Goal: Transaction & Acquisition: Purchase product/service

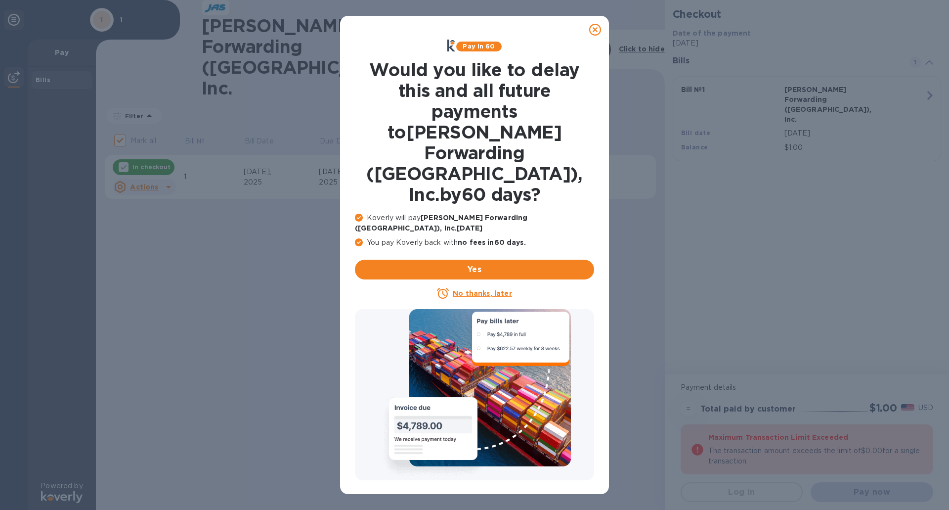
click at [494, 289] on u "No thanks, later" at bounding box center [482, 293] width 59 height 8
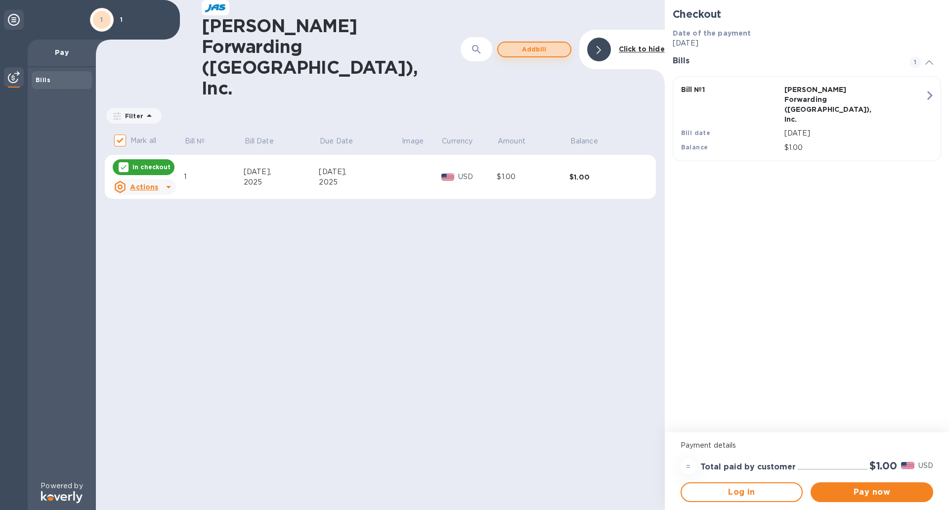
click at [522, 44] on span "Add bill" at bounding box center [534, 50] width 56 height 12
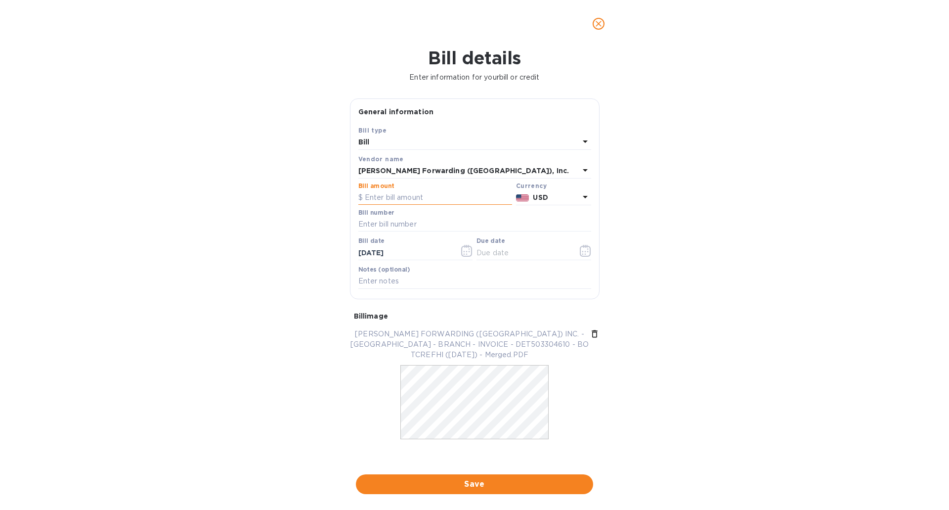
click at [397, 199] on input "text" at bounding box center [436, 197] width 154 height 15
type input "105.99"
click at [398, 226] on input "text" at bounding box center [475, 224] width 233 height 15
type input "DET503304610"
click at [366, 252] on input "[DATE]" at bounding box center [405, 252] width 93 height 15
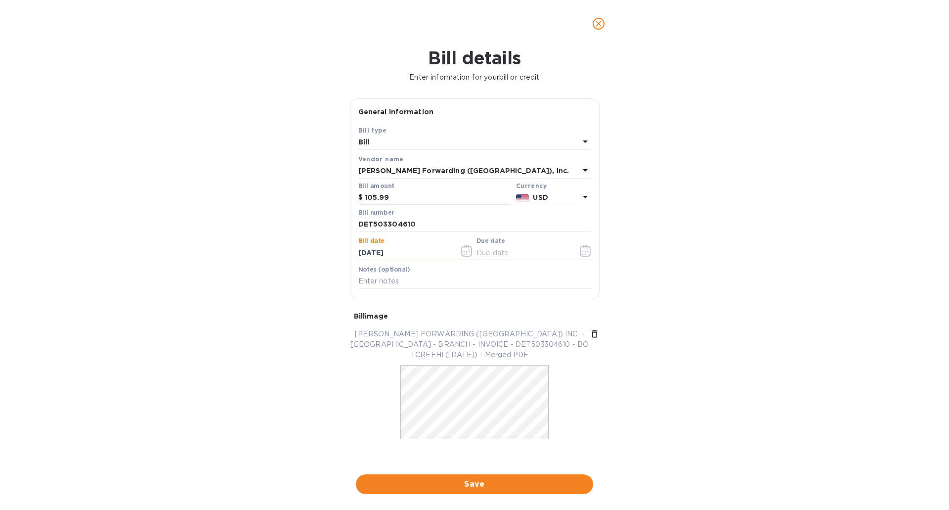
type input "[DATE]"
click at [493, 256] on input "text" at bounding box center [523, 252] width 93 height 15
type input "[DATE]"
click at [422, 280] on input "text" at bounding box center [475, 281] width 233 height 15
click at [491, 484] on span "Save" at bounding box center [475, 484] width 222 height 12
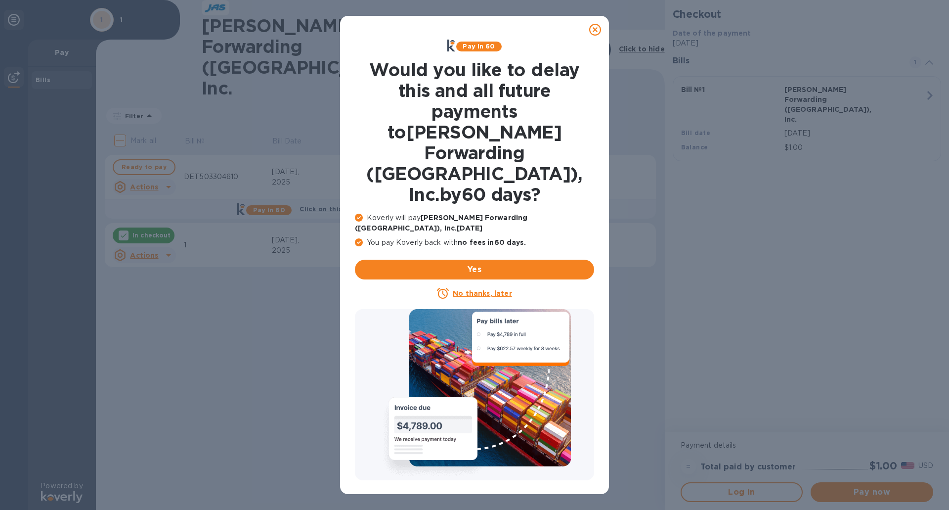
click at [492, 289] on u "No thanks, later" at bounding box center [482, 293] width 59 height 8
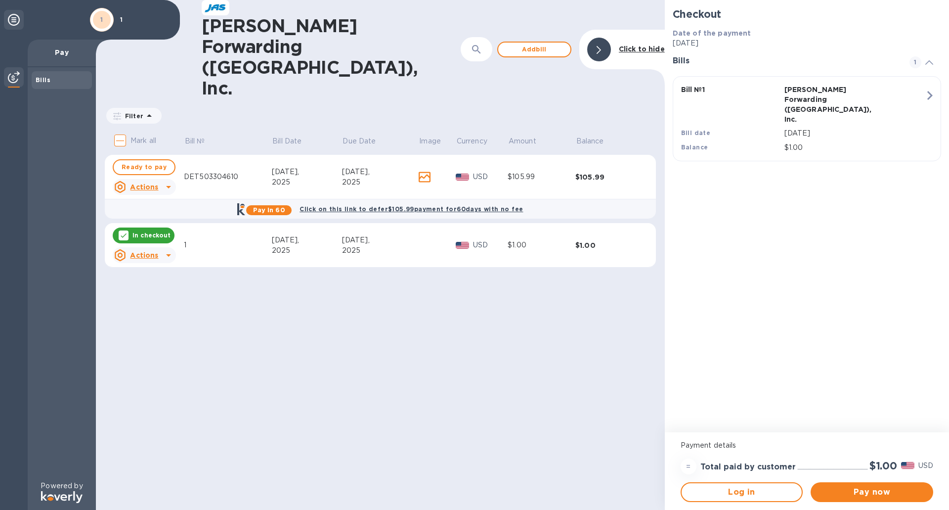
click at [146, 251] on u "Actions" at bounding box center [144, 255] width 28 height 8
click at [151, 261] on b "Delete" at bounding box center [152, 262] width 25 height 8
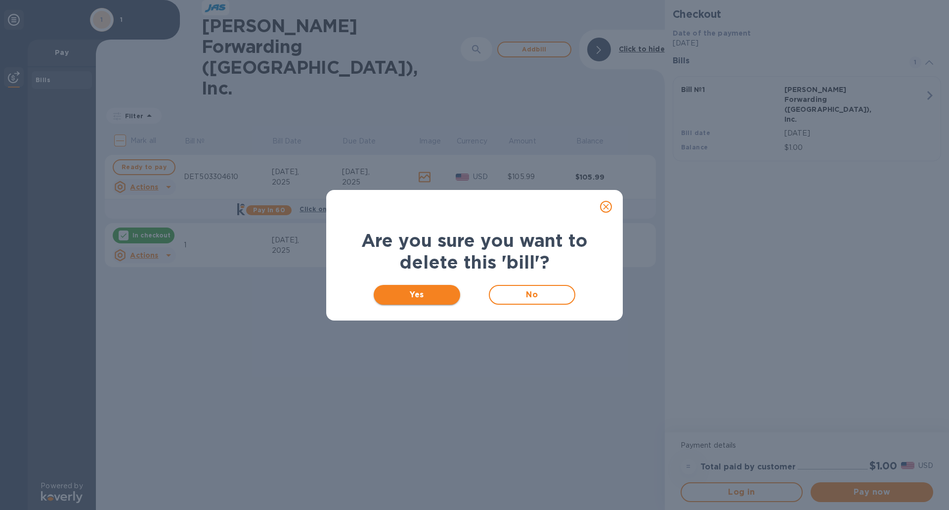
click at [407, 291] on span "Yes" at bounding box center [417, 295] width 71 height 12
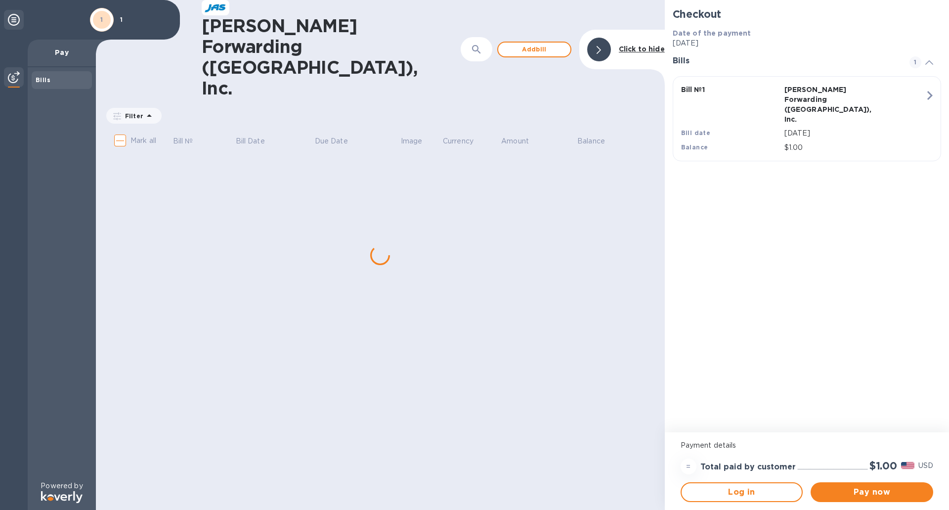
checkbox input "true"
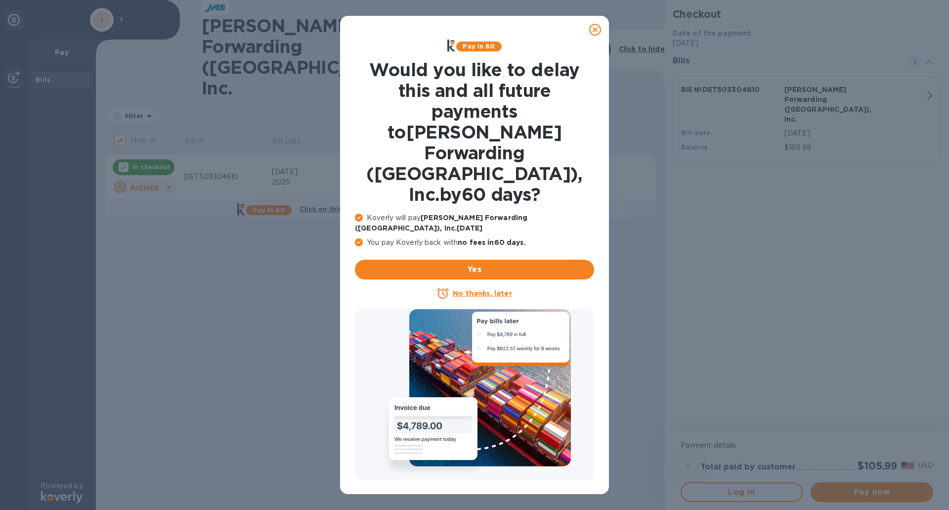
click at [482, 289] on u "No thanks, later" at bounding box center [482, 293] width 59 height 8
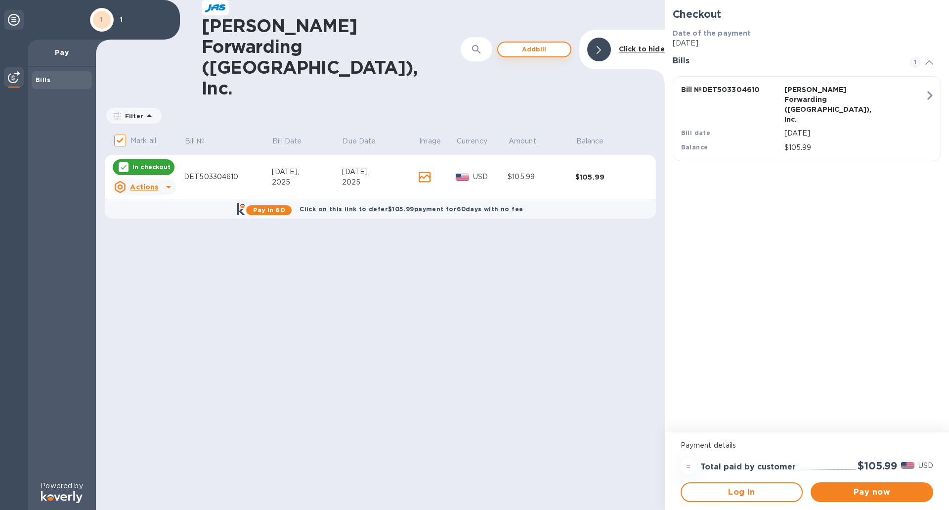
click at [537, 44] on span "Add bill" at bounding box center [534, 50] width 56 height 12
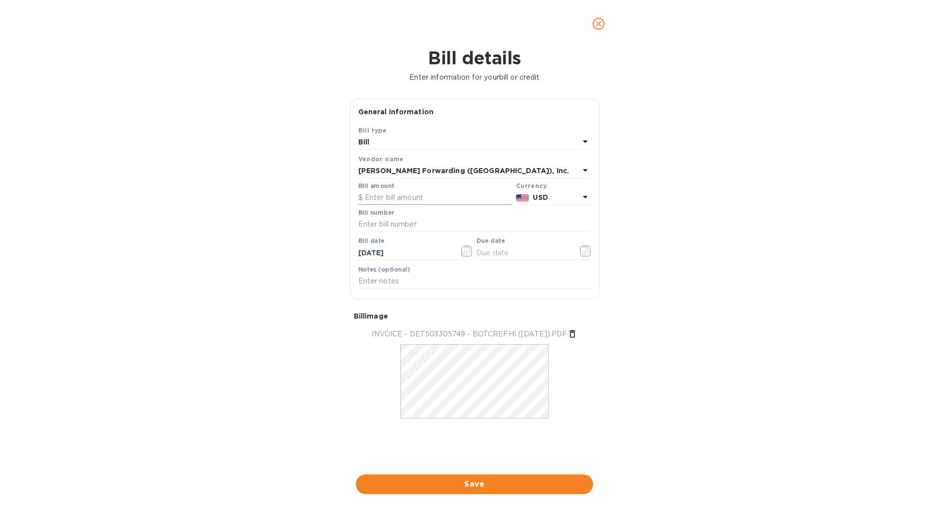
click at [397, 202] on input "text" at bounding box center [436, 197] width 154 height 15
type input "95.00"
click at [400, 225] on input "text" at bounding box center [475, 224] width 233 height 15
type input "DET503305749"
click at [367, 252] on input "[DATE]" at bounding box center [405, 252] width 93 height 15
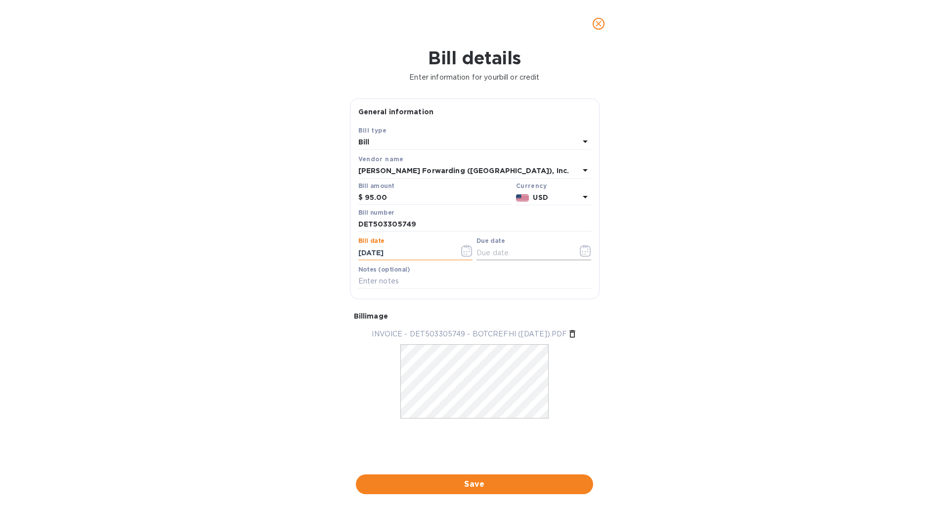
type input "[DATE]"
click at [506, 255] on input "text" at bounding box center [523, 252] width 93 height 15
type input "[DATE]"
click at [403, 283] on input "text" at bounding box center [475, 281] width 233 height 15
type input "51219"
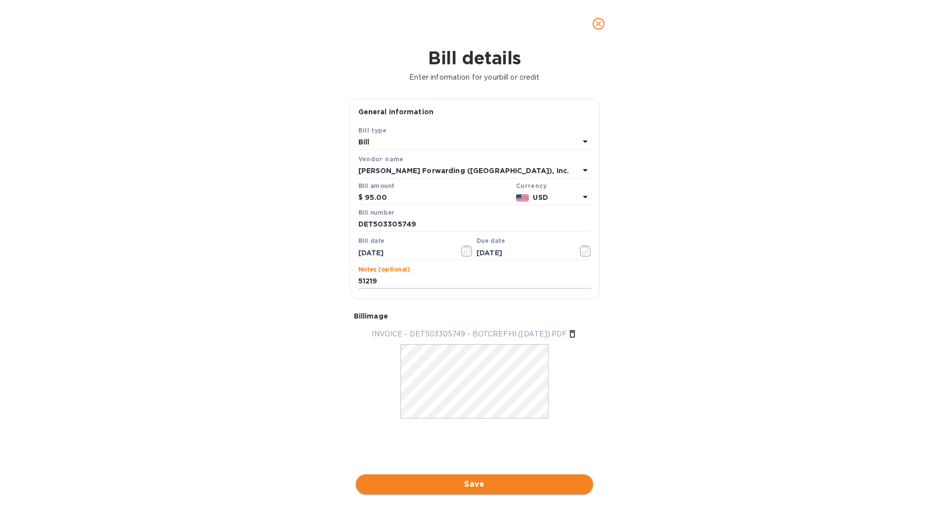
click at [476, 483] on span "Save" at bounding box center [475, 484] width 222 height 12
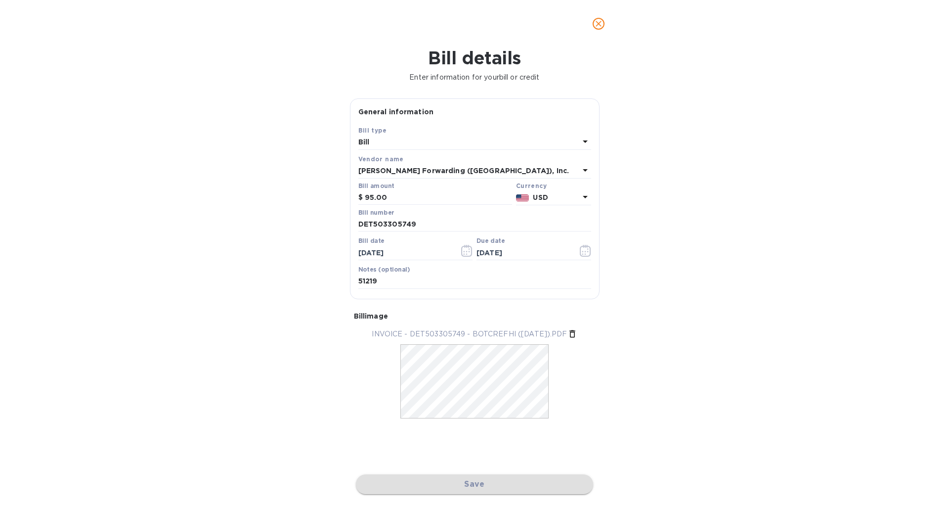
checkbox input "false"
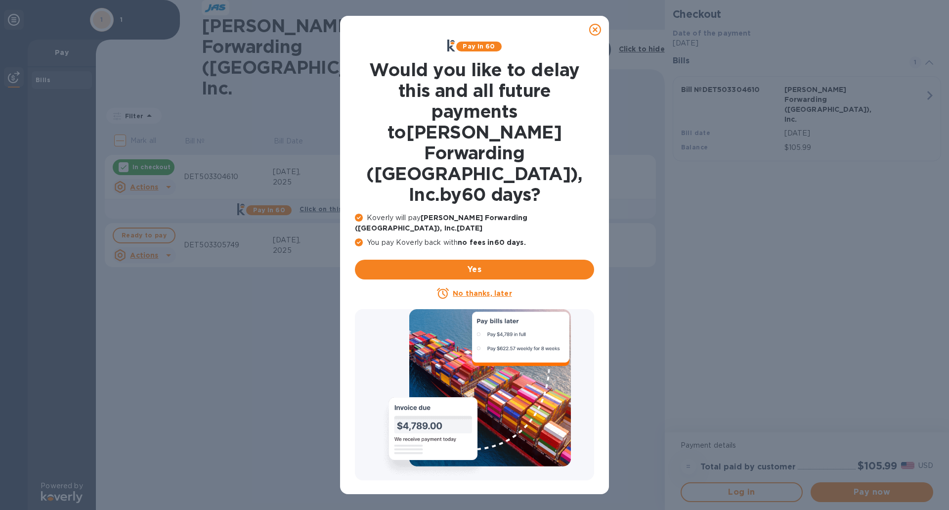
click at [493, 289] on u "No thanks, later" at bounding box center [482, 293] width 59 height 8
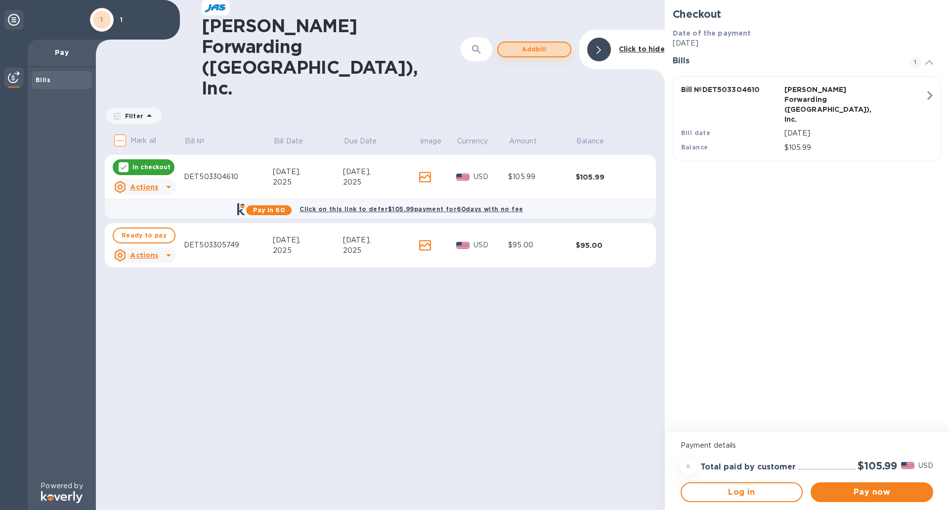
click at [539, 44] on span "Add bill" at bounding box center [534, 50] width 56 height 12
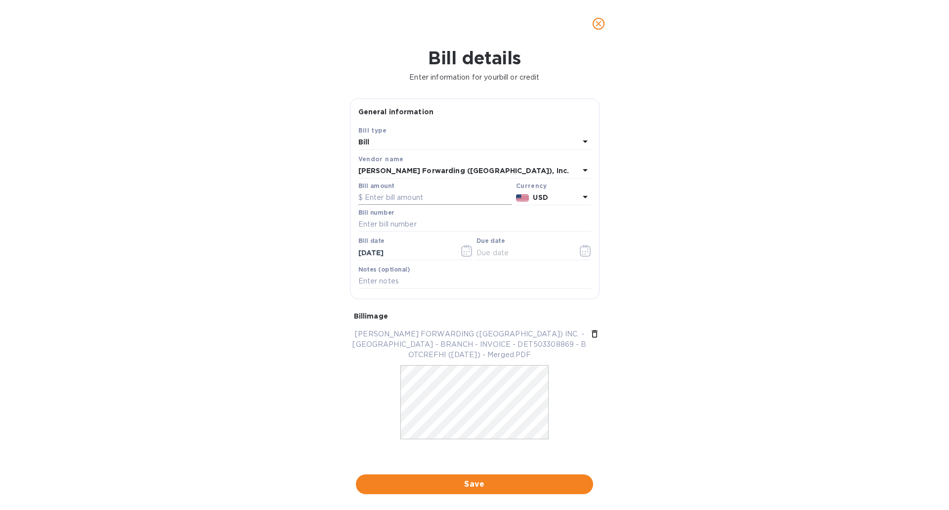
click at [431, 199] on input "text" at bounding box center [436, 197] width 154 height 15
type input "6,825"
click at [423, 223] on input "text" at bounding box center [475, 224] width 233 height 15
type input "DET503308869"
click at [368, 253] on input "[DATE]" at bounding box center [405, 252] width 93 height 15
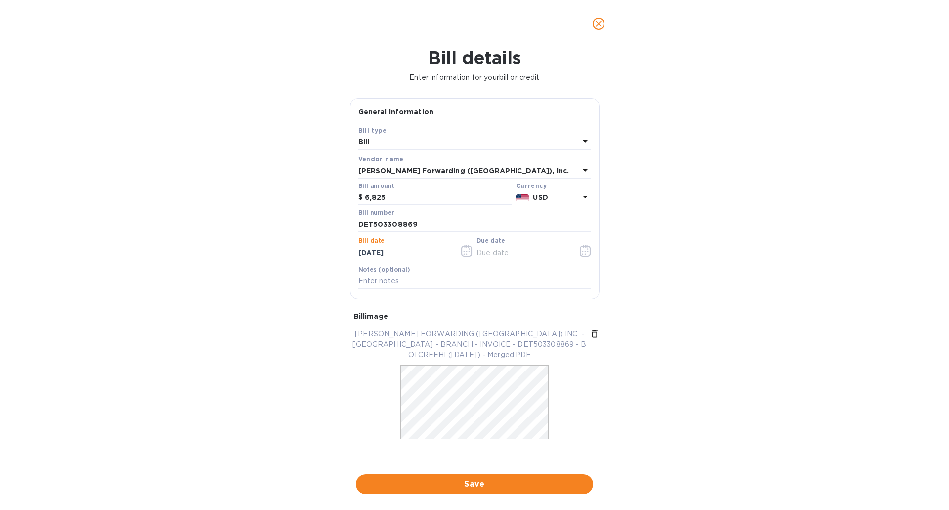
type input "[DATE]"
click at [489, 251] on input "text" at bounding box center [523, 252] width 93 height 15
type input "[DATE]"
click at [411, 283] on input "text" at bounding box center [475, 281] width 233 height 15
type input "51052"
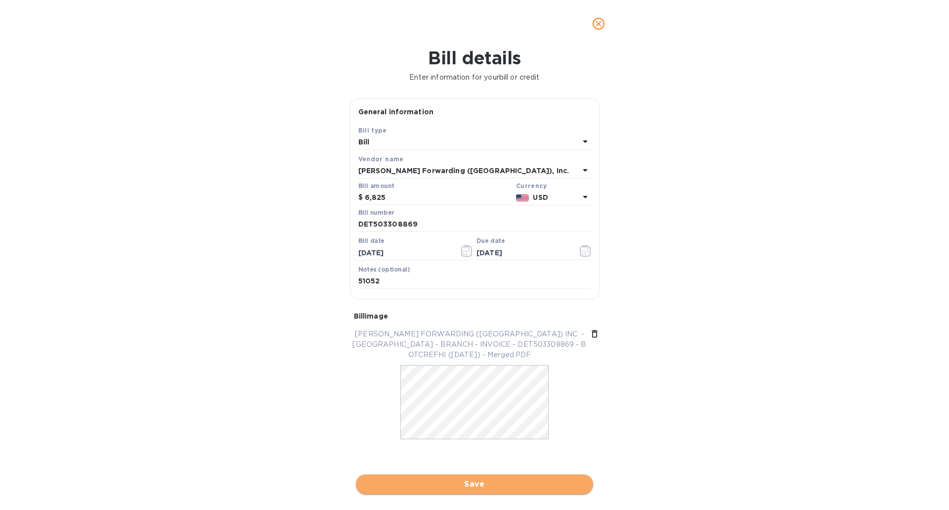
click at [477, 483] on span "Save" at bounding box center [475, 484] width 222 height 12
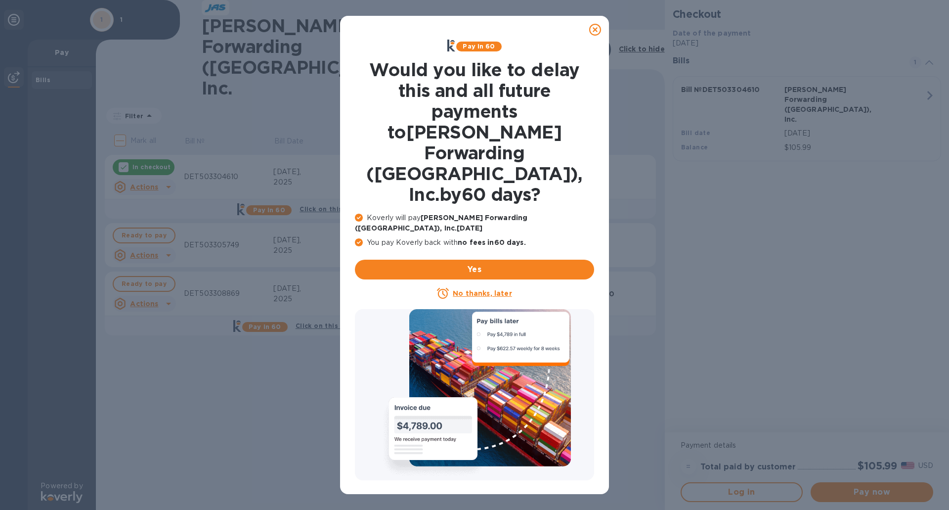
click at [495, 289] on u "No thanks, later" at bounding box center [482, 293] width 59 height 8
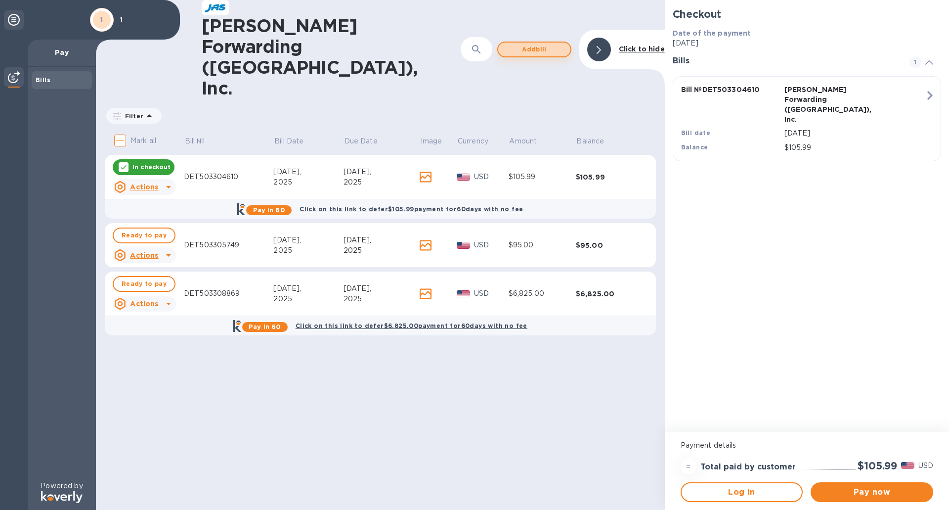
click at [538, 44] on span "Add bill" at bounding box center [534, 50] width 56 height 12
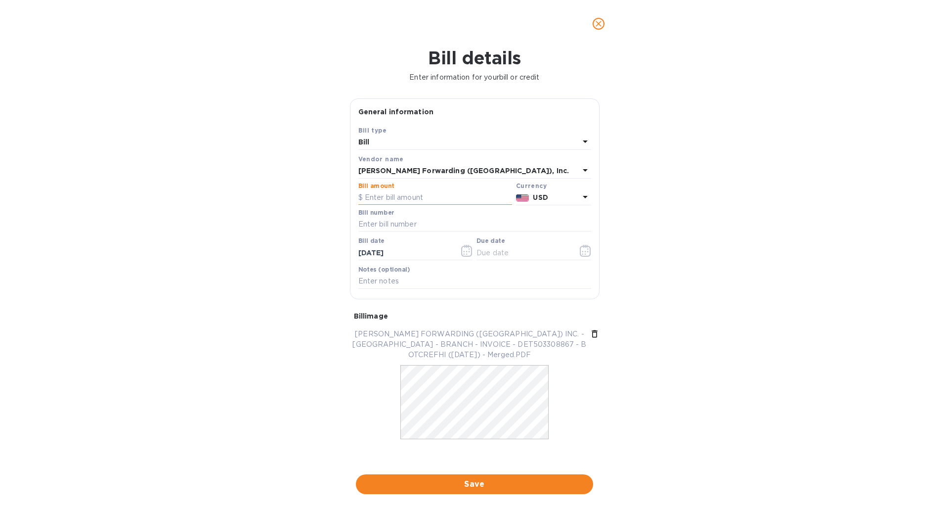
click at [421, 201] on input "text" at bounding box center [436, 197] width 154 height 15
type input "4,825.00"
click at [409, 228] on input "text" at bounding box center [475, 224] width 233 height 15
type input "DET503308867"
click at [367, 253] on input "[DATE]" at bounding box center [405, 252] width 93 height 15
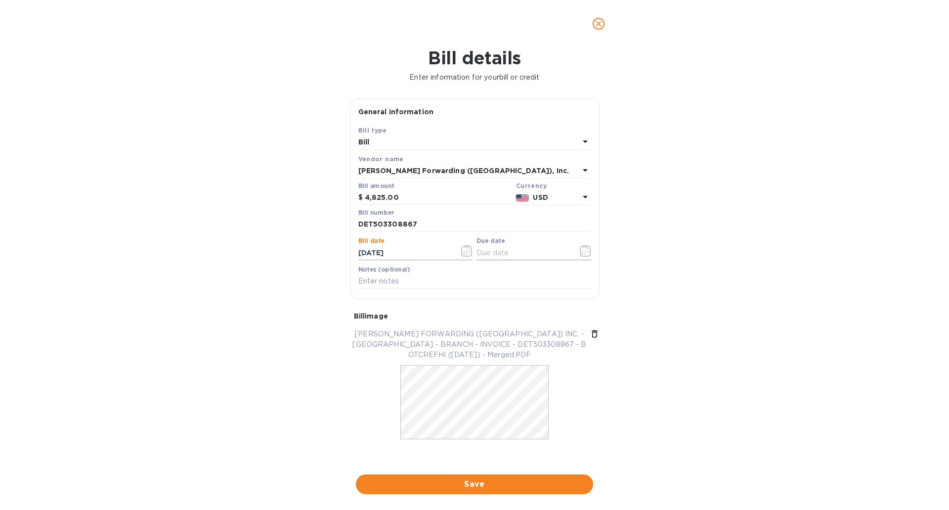
type input "[DATE]"
click at [498, 255] on input "text" at bounding box center [523, 252] width 93 height 15
type input "[DATE]"
click at [405, 284] on input "text" at bounding box center [475, 281] width 233 height 15
type input "51067"
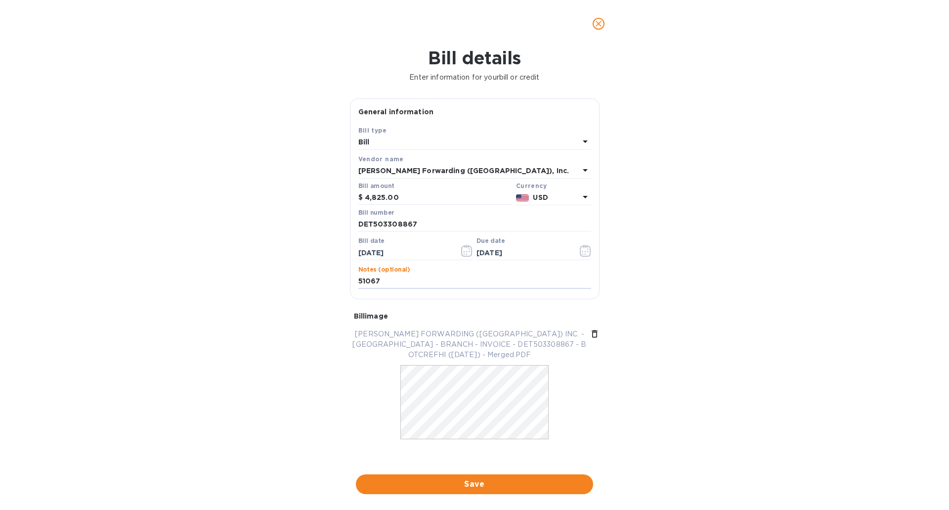
click at [498, 482] on span "Save" at bounding box center [475, 484] width 222 height 12
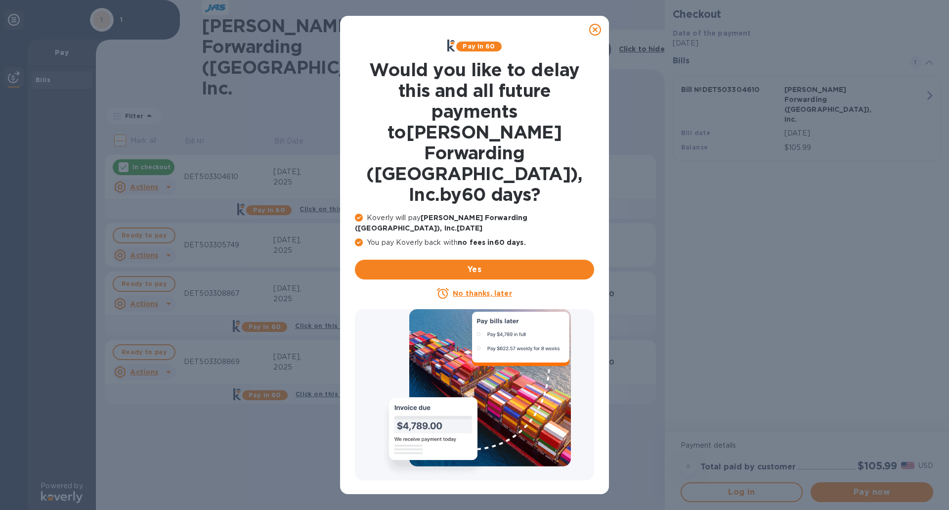
click at [495, 289] on u "No thanks, later" at bounding box center [482, 293] width 59 height 8
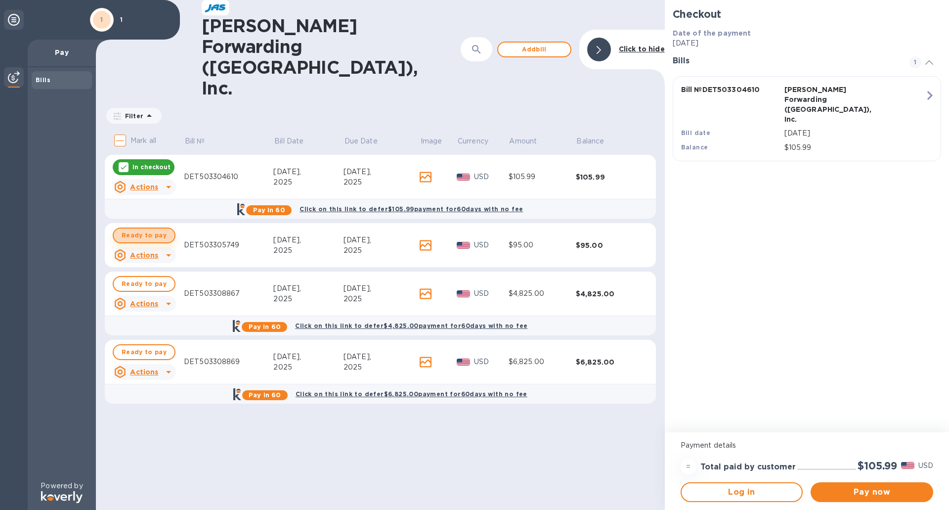
click at [155, 229] on span "Ready to pay" at bounding box center [144, 235] width 45 height 12
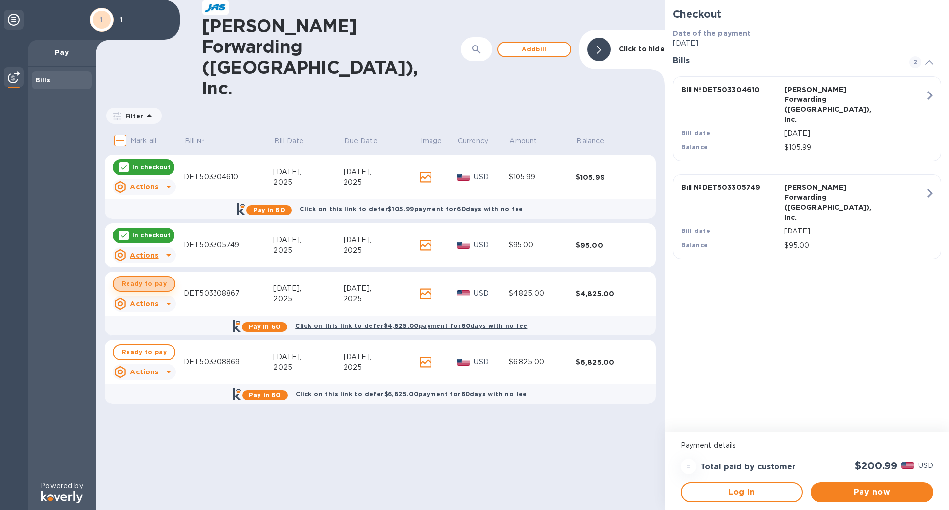
click at [156, 278] on span "Ready to pay" at bounding box center [144, 284] width 45 height 12
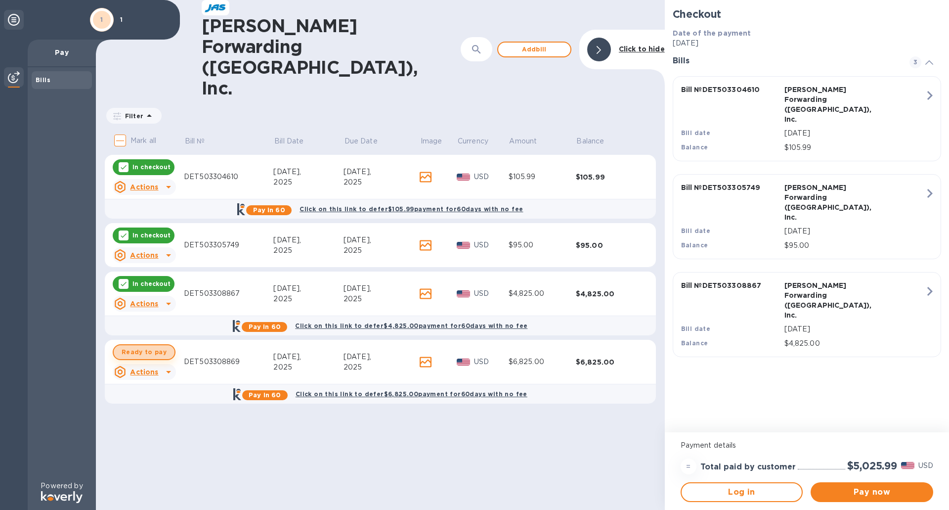
click at [152, 346] on span "Ready to pay" at bounding box center [144, 352] width 45 height 12
checkbox input "true"
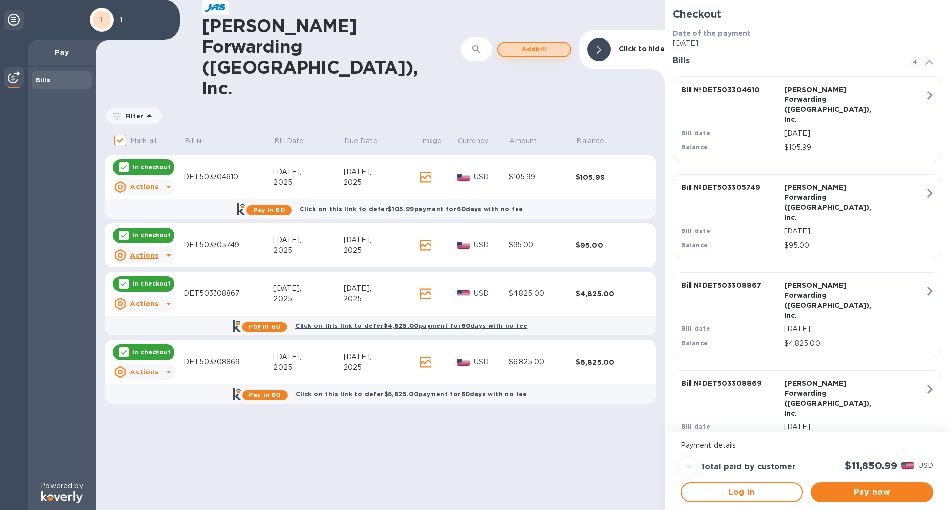
click at [543, 44] on span "Add bill" at bounding box center [534, 50] width 56 height 12
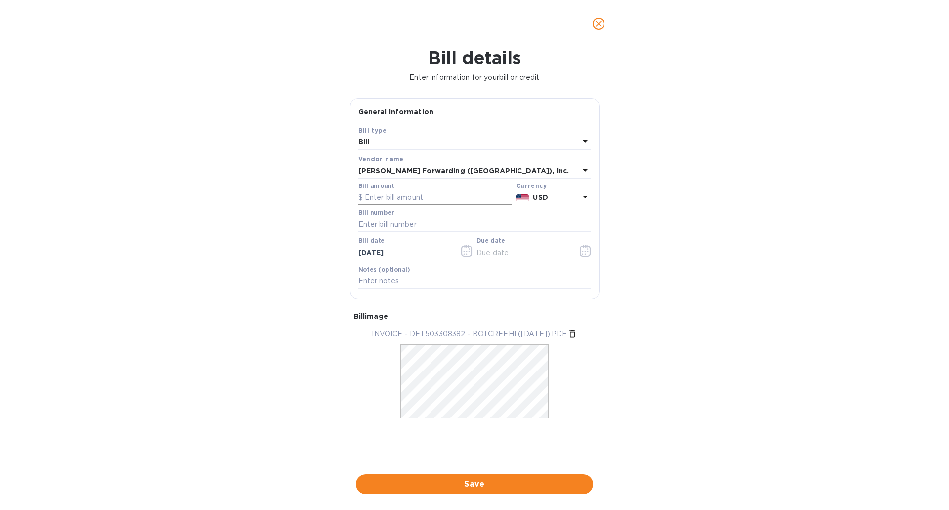
click at [389, 197] on input "text" at bounding box center [436, 197] width 154 height 15
type input "95"
click at [408, 226] on input "text" at bounding box center [475, 224] width 233 height 15
type input "DET503308382"
click at [367, 253] on input "[DATE]" at bounding box center [405, 252] width 93 height 15
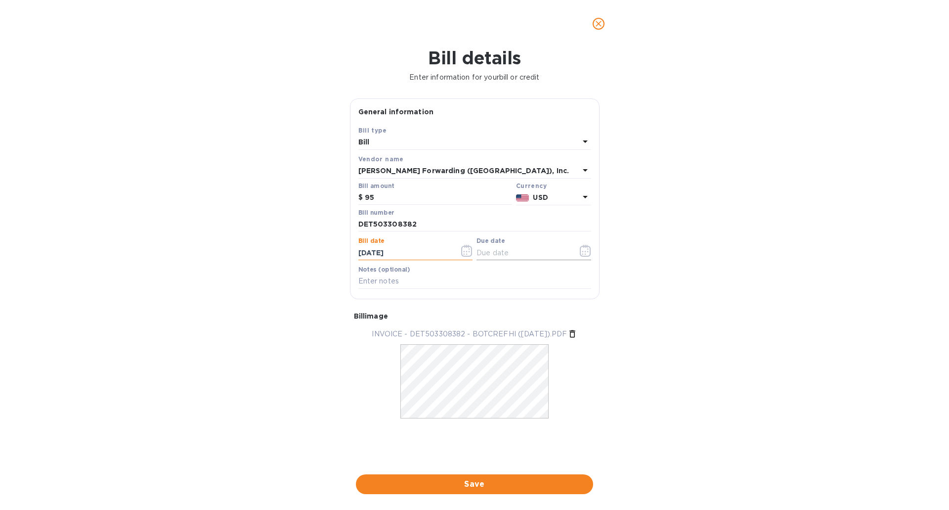
type input "[DATE]"
click at [490, 255] on input "text" at bounding box center [523, 252] width 93 height 15
type input "[DATE]"
click at [402, 280] on input "text" at bounding box center [475, 281] width 233 height 15
type input "51281"
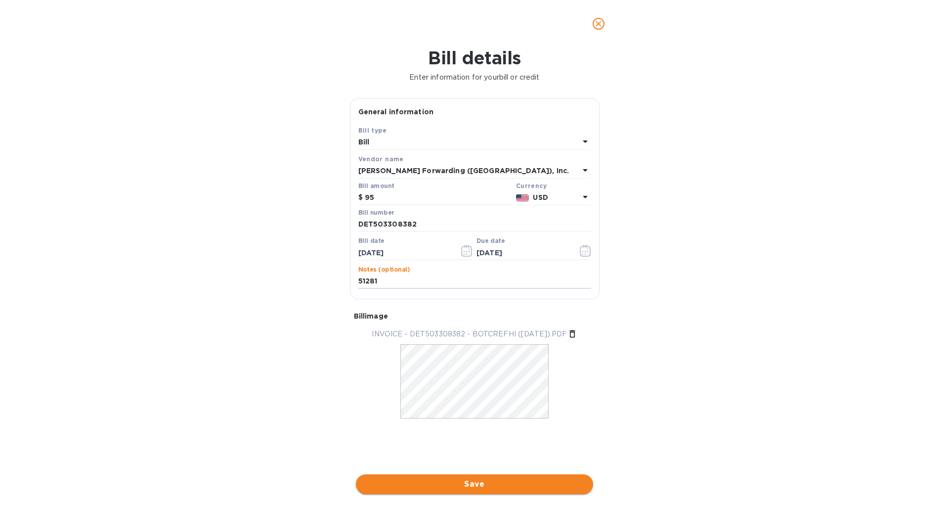
click at [500, 484] on span "Save" at bounding box center [475, 484] width 222 height 12
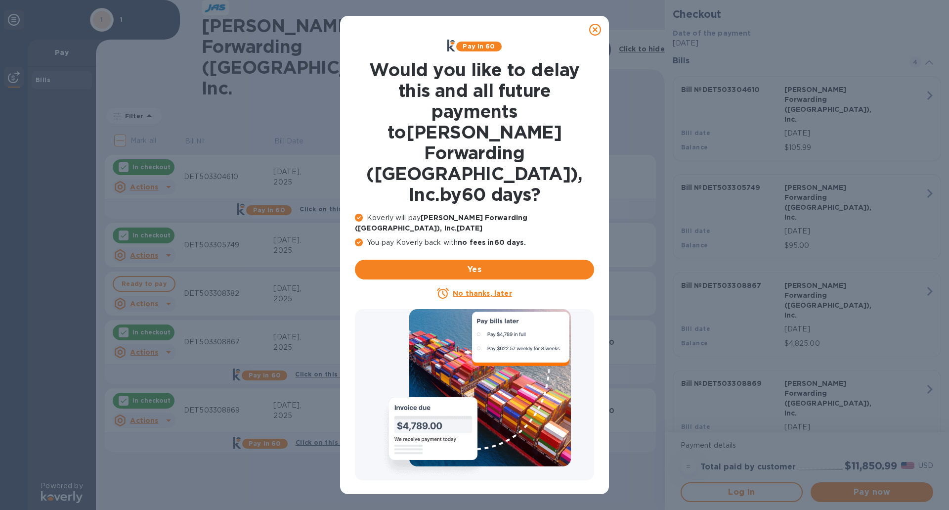
click at [476, 289] on u "No thanks, later" at bounding box center [482, 293] width 59 height 8
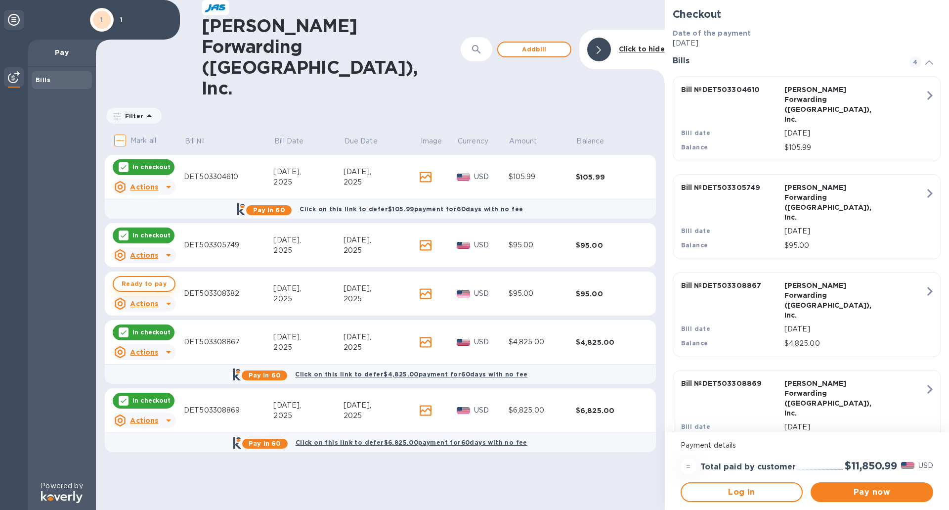
click at [152, 278] on span "Ready to pay" at bounding box center [144, 284] width 45 height 12
checkbox input "true"
click at [526, 44] on span "Add bill" at bounding box center [534, 50] width 56 height 12
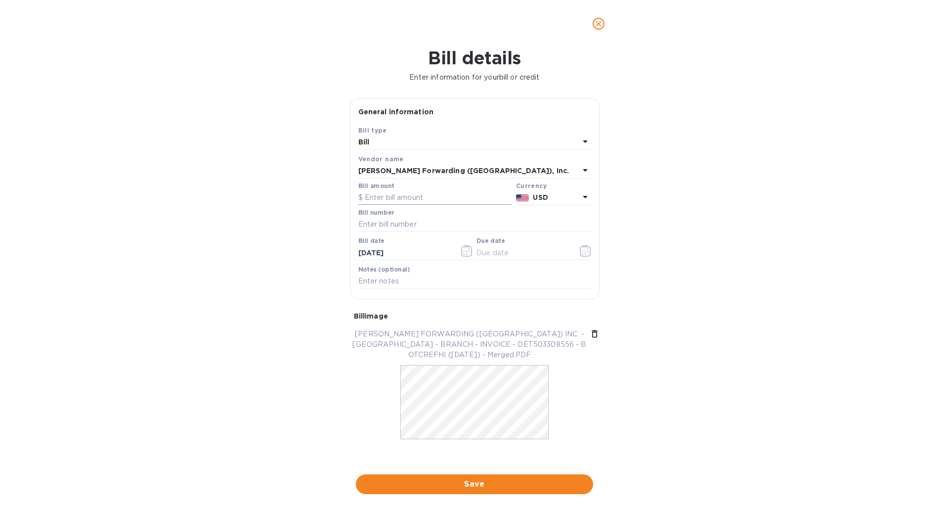
click at [390, 202] on input "text" at bounding box center [436, 197] width 154 height 15
type input "105.99"
click at [401, 225] on input "text" at bounding box center [475, 224] width 233 height 15
type input "DET503308556"
click at [367, 251] on input "[DATE]" at bounding box center [405, 252] width 93 height 15
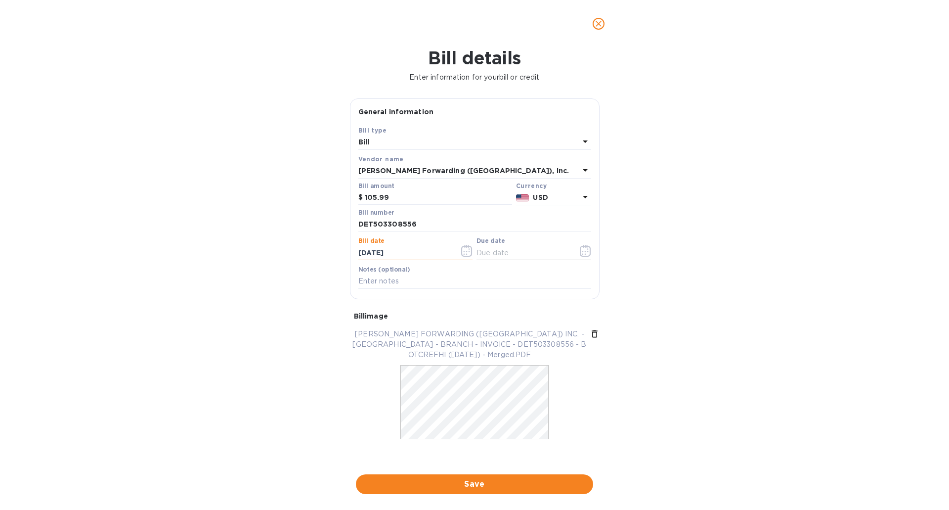
type input "[DATE]"
click at [505, 258] on input "text" at bounding box center [523, 252] width 93 height 15
type input "[DATE]"
click at [395, 282] on input "text" at bounding box center [475, 281] width 233 height 15
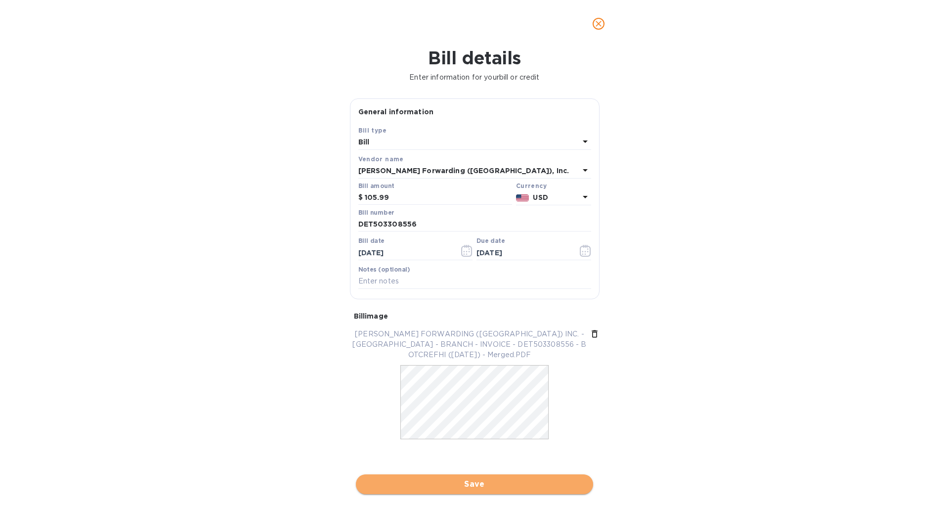
click at [472, 486] on span "Save" at bounding box center [475, 484] width 222 height 12
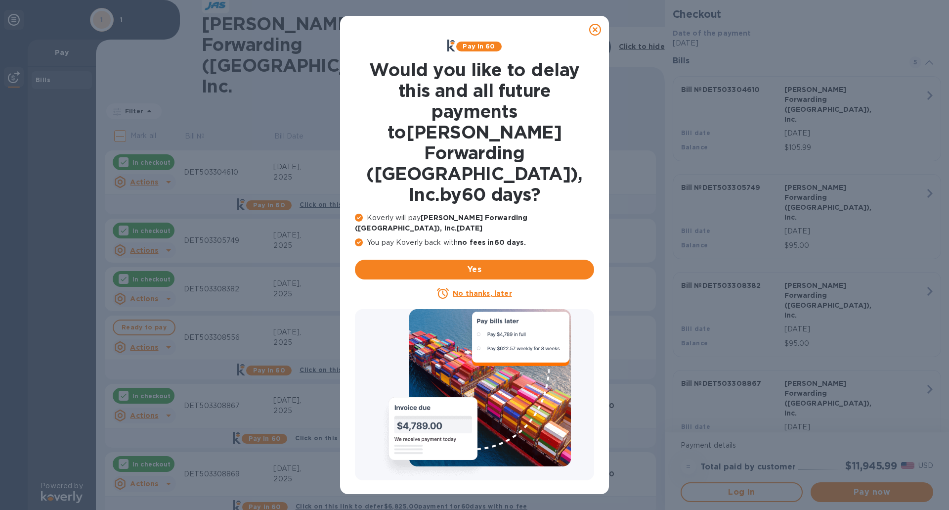
click at [479, 289] on u "No thanks, later" at bounding box center [482, 293] width 59 height 8
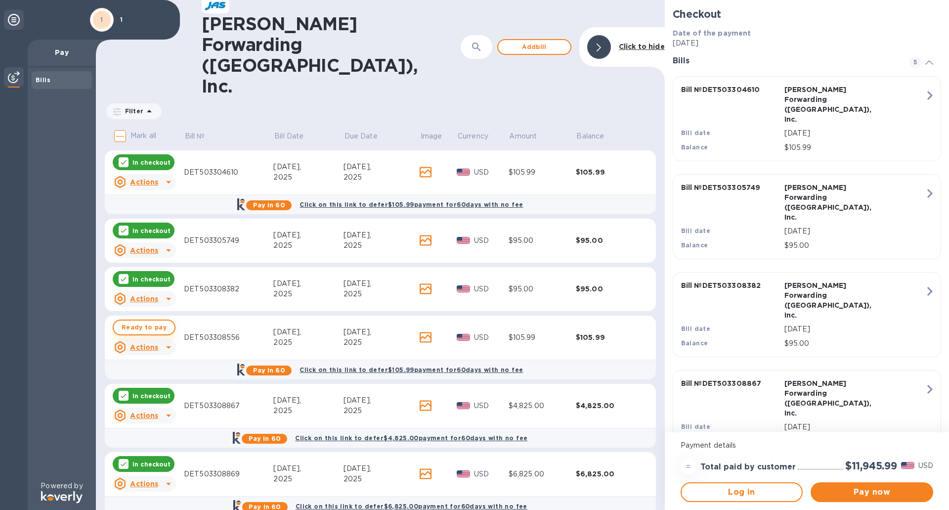
click at [152, 321] on span "Ready to pay" at bounding box center [144, 327] width 45 height 12
checkbox input "true"
click at [522, 41] on span "Add bill" at bounding box center [534, 47] width 56 height 12
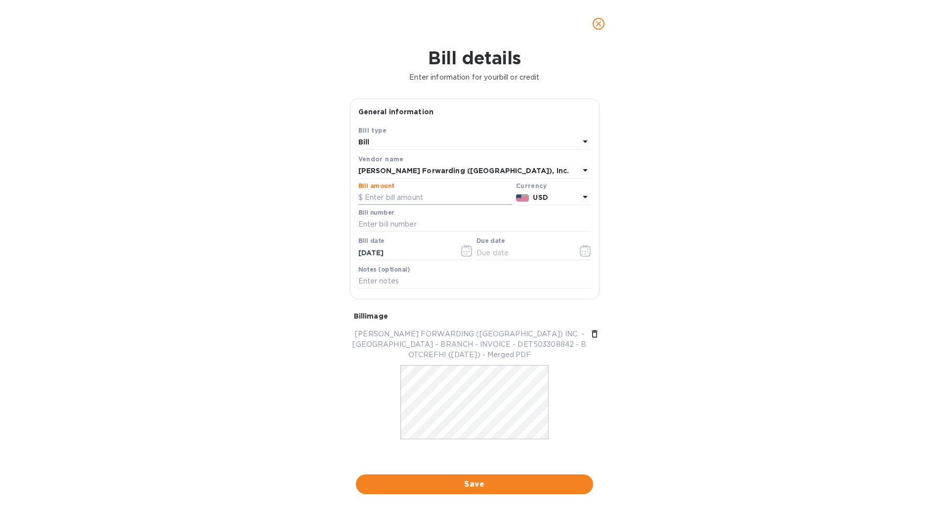
click at [381, 201] on input "text" at bounding box center [436, 197] width 154 height 15
type input "4,825"
click at [400, 225] on input "text" at bounding box center [475, 224] width 233 height 15
type input "DET503308842"
click at [368, 253] on input "[DATE]" at bounding box center [405, 252] width 93 height 15
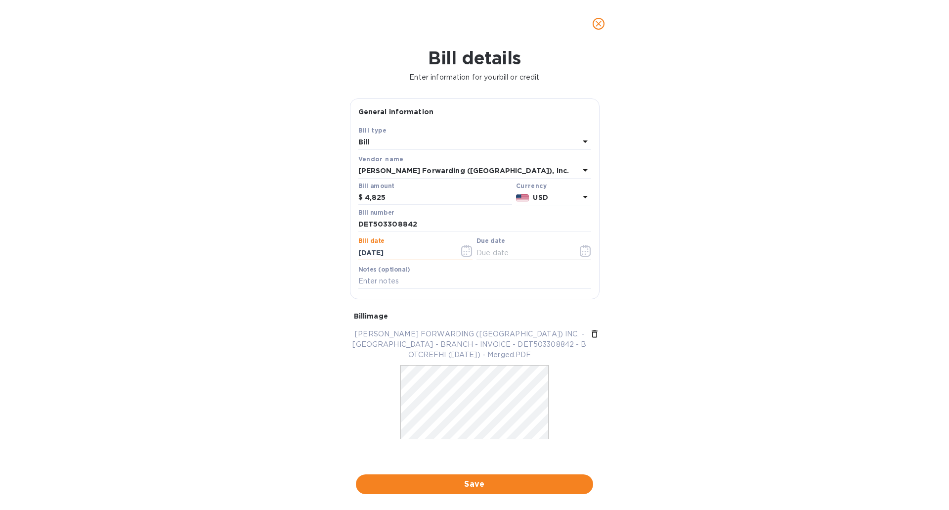
type input "[DATE]"
click at [505, 254] on input "text" at bounding box center [523, 252] width 93 height 15
type input "[DATE]"
click at [406, 283] on input "text" at bounding box center [475, 281] width 233 height 15
type input "51049"
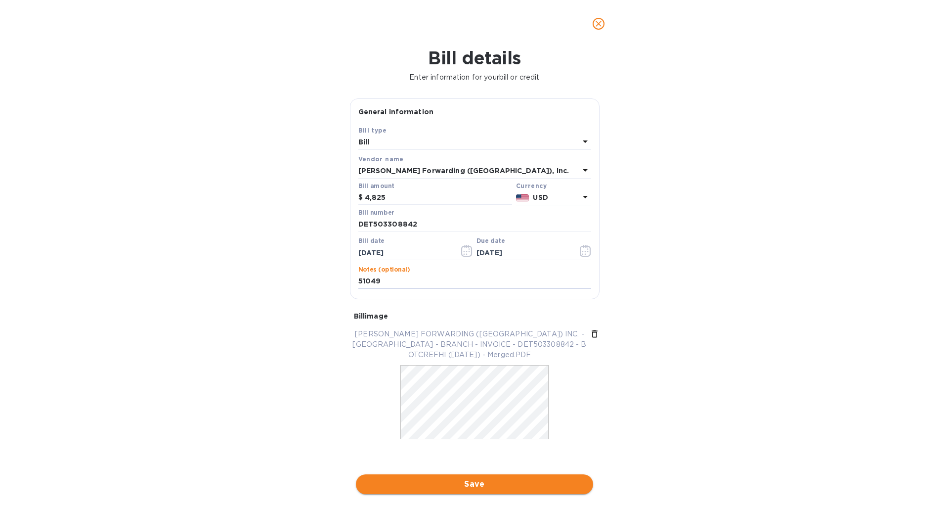
click at [481, 486] on span "Save" at bounding box center [475, 484] width 222 height 12
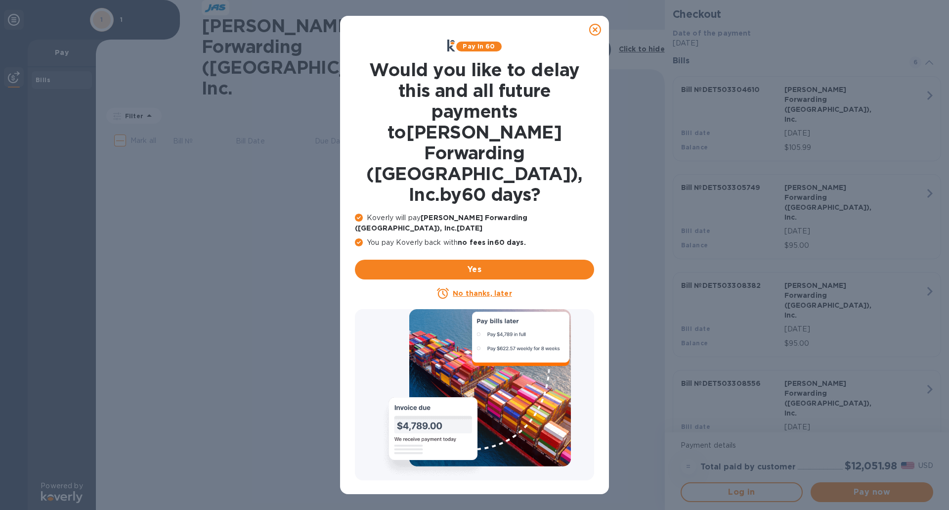
click at [504, 289] on u "No thanks, later" at bounding box center [482, 293] width 59 height 8
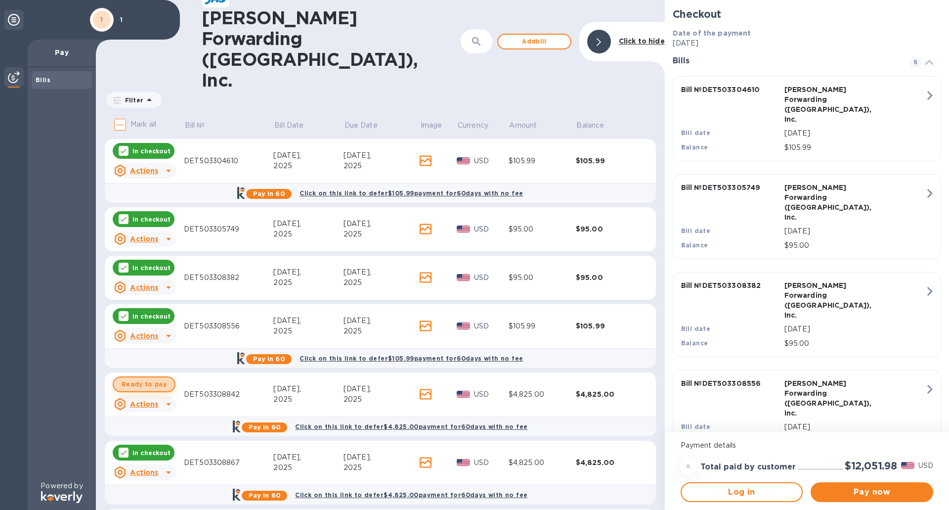
click at [156, 378] on span "Ready to pay" at bounding box center [144, 384] width 45 height 12
checkbox input "true"
click at [535, 36] on span "Add bill" at bounding box center [534, 42] width 56 height 12
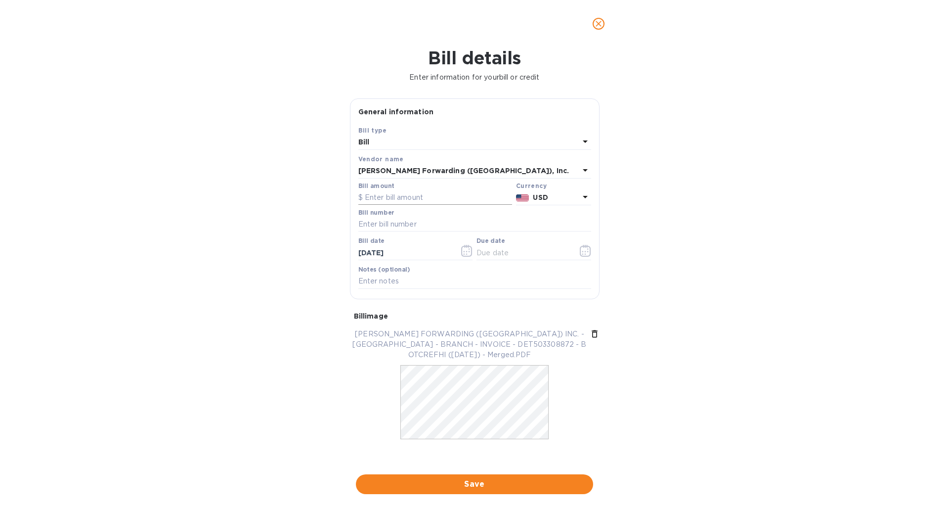
click at [376, 198] on input "text" at bounding box center [436, 197] width 154 height 15
type input "6,825.00"
click at [400, 227] on input "text" at bounding box center [475, 224] width 233 height 15
type input "DET503308872"
click at [366, 253] on input "[DATE]" at bounding box center [405, 252] width 93 height 15
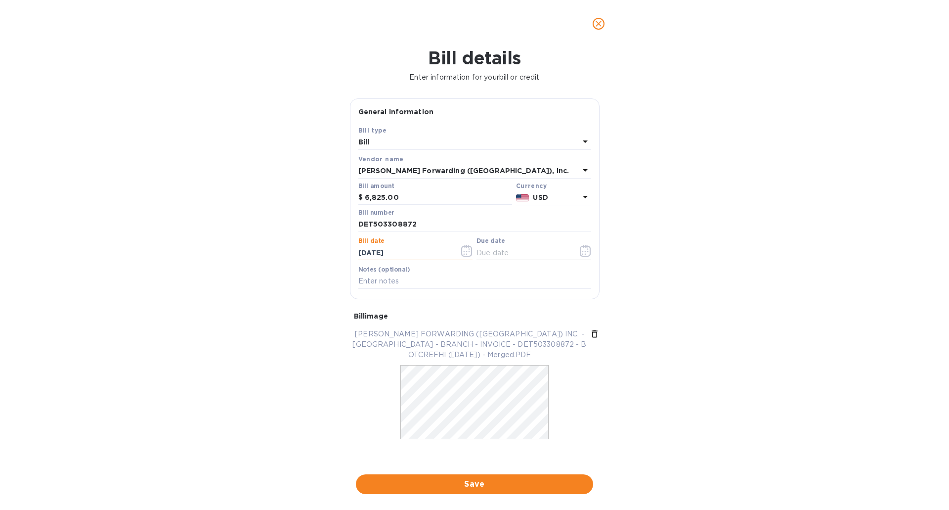
type input "[DATE]"
click at [493, 254] on input "text" at bounding box center [523, 252] width 93 height 15
type input "[DATE]"
click at [424, 285] on input "text" at bounding box center [475, 281] width 233 height 15
type input "51194"
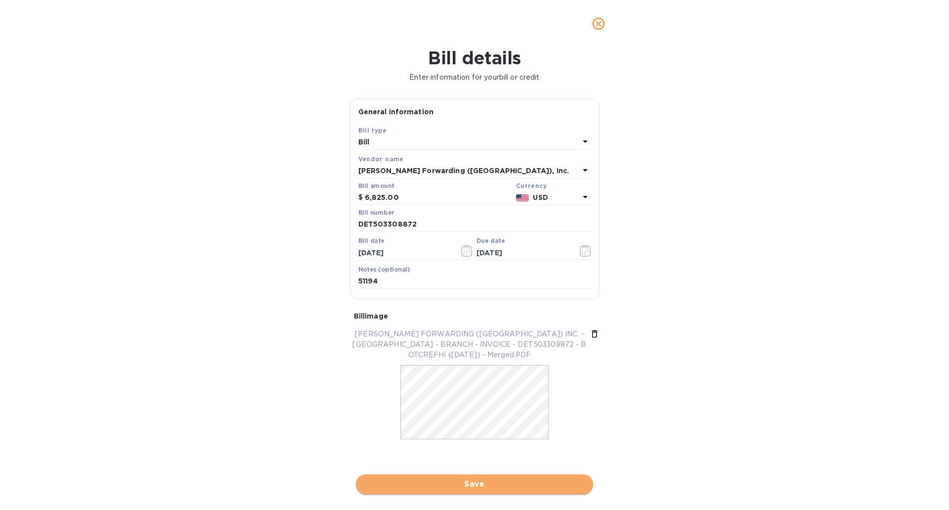
click at [502, 481] on span "Save" at bounding box center [475, 484] width 222 height 12
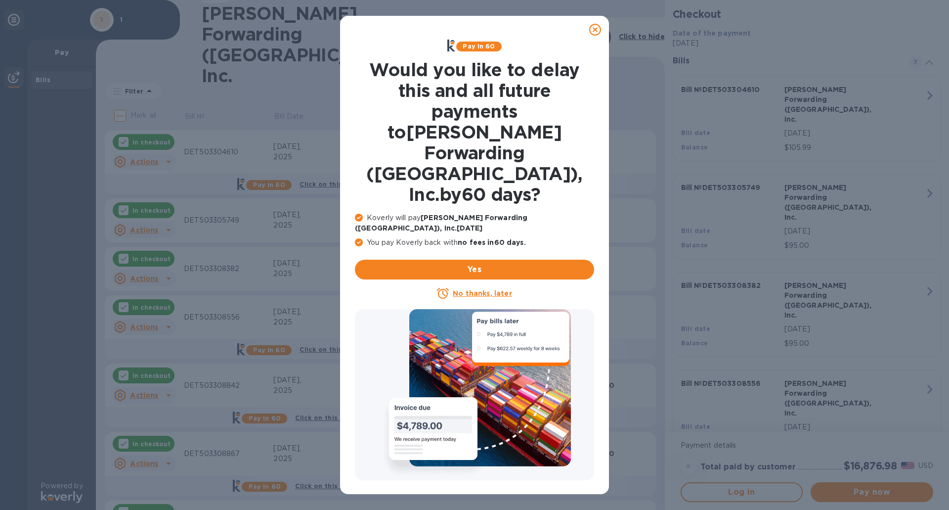
click at [499, 289] on u "No thanks, later" at bounding box center [482, 293] width 59 height 8
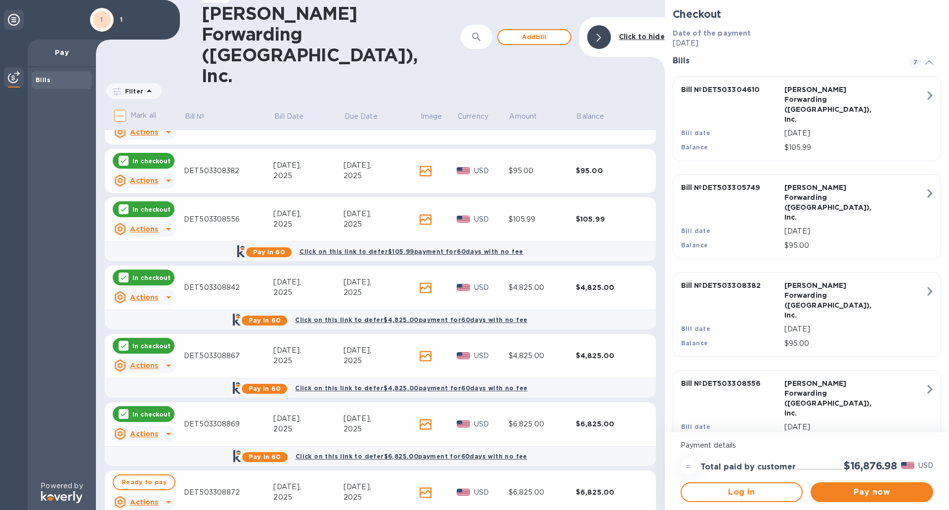
scroll to position [101, 0]
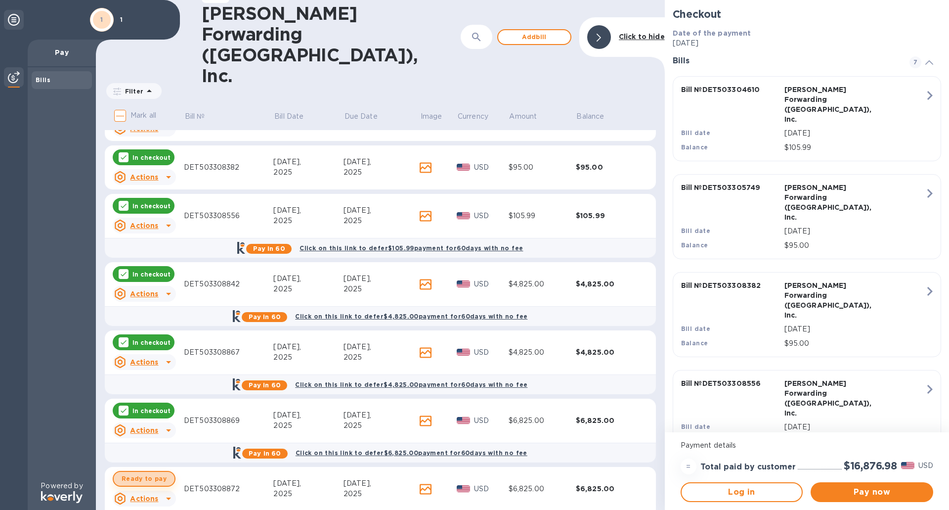
click at [152, 473] on span "Ready to pay" at bounding box center [144, 479] width 45 height 12
checkbox input "true"
click at [533, 31] on span "Add bill" at bounding box center [534, 37] width 56 height 12
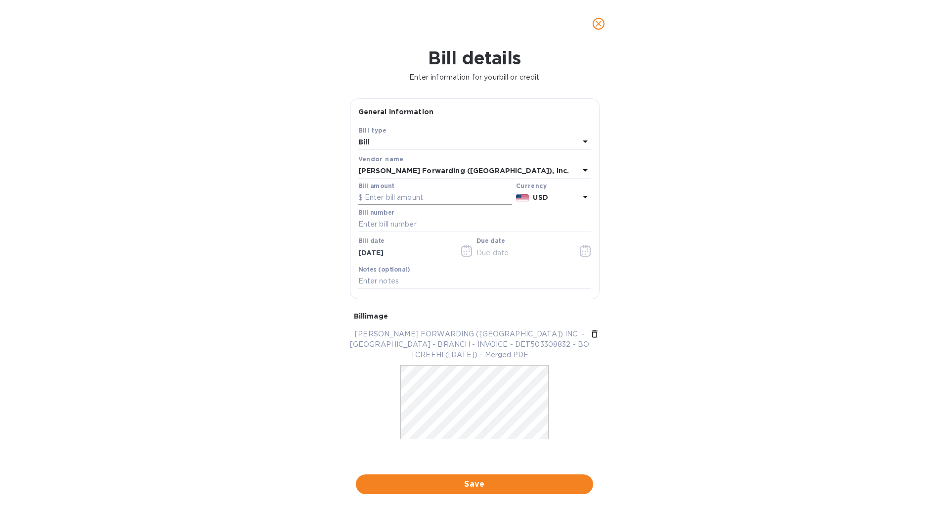
click at [404, 196] on input "text" at bounding box center [436, 197] width 154 height 15
type input "4,825"
click at [401, 222] on input "text" at bounding box center [475, 224] width 233 height 15
type input "DET503308832"
click at [367, 254] on input "[DATE]" at bounding box center [405, 252] width 93 height 15
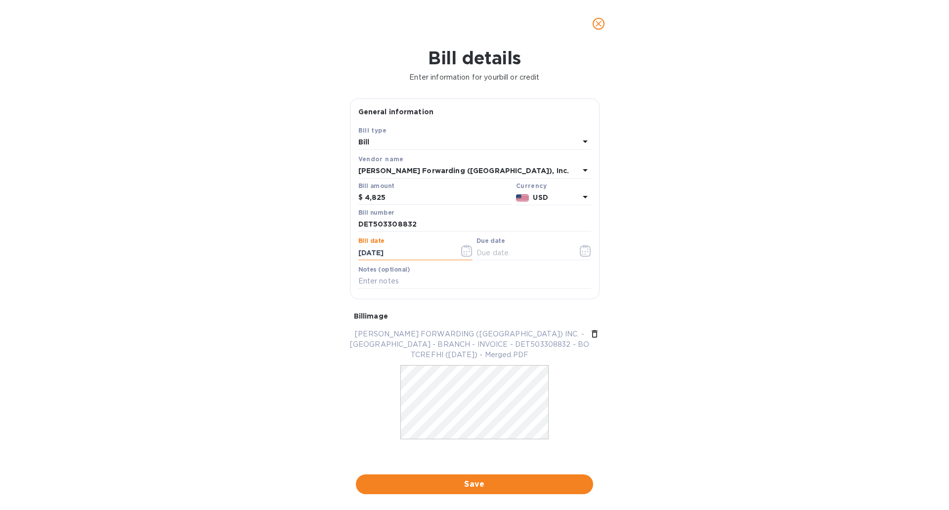
click at [376, 253] on input "[DATE]" at bounding box center [405, 252] width 93 height 15
type input "[DATE]"
click at [499, 256] on input "text" at bounding box center [523, 252] width 93 height 15
type input "[DATE]"
click at [421, 280] on input "text" at bounding box center [475, 281] width 233 height 15
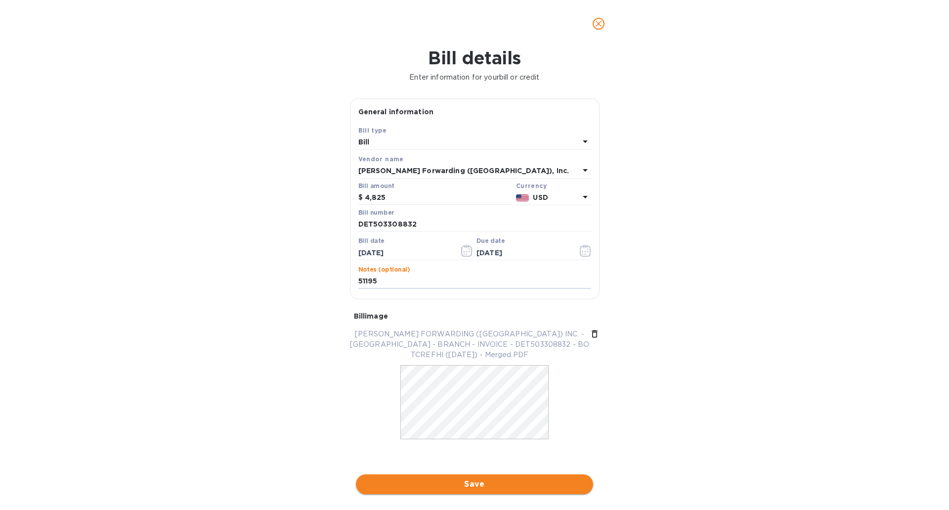
type input "51195"
click at [482, 480] on span "Save" at bounding box center [475, 484] width 222 height 12
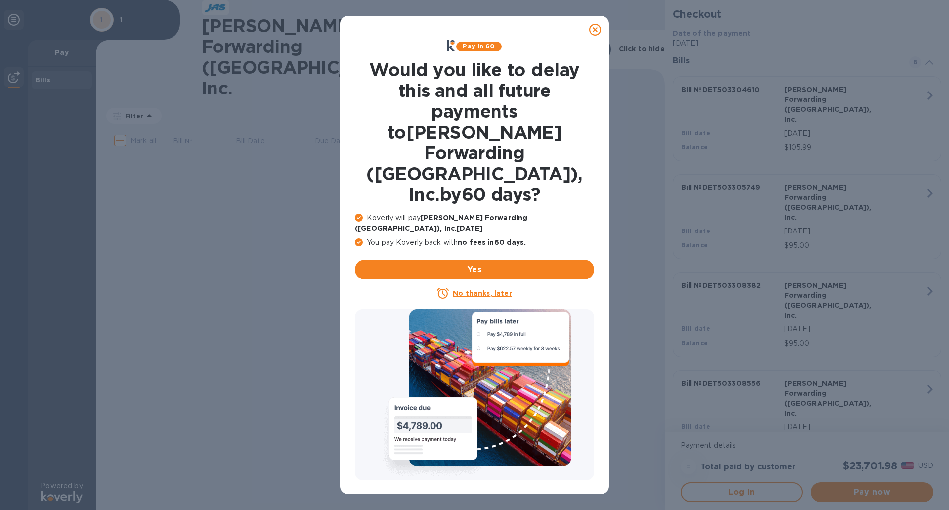
scroll to position [0, 0]
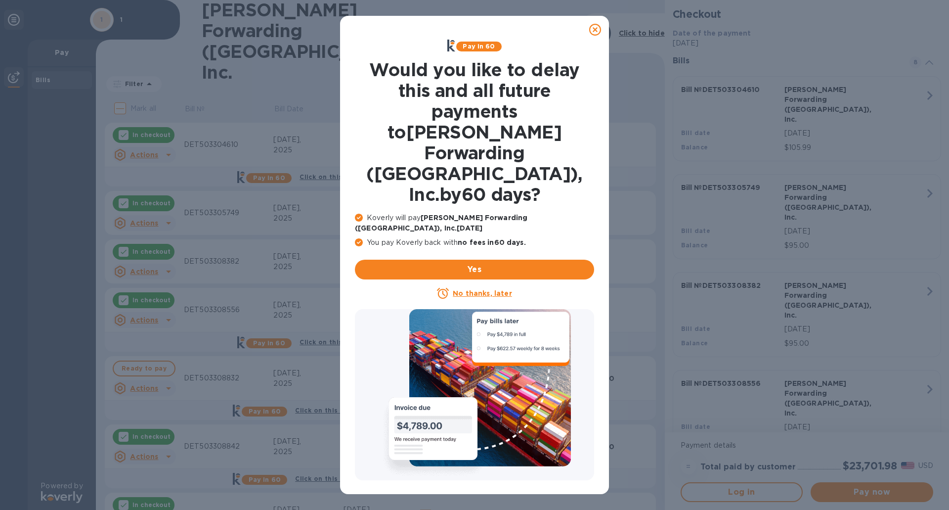
click at [488, 289] on u "No thanks, later" at bounding box center [482, 293] width 59 height 8
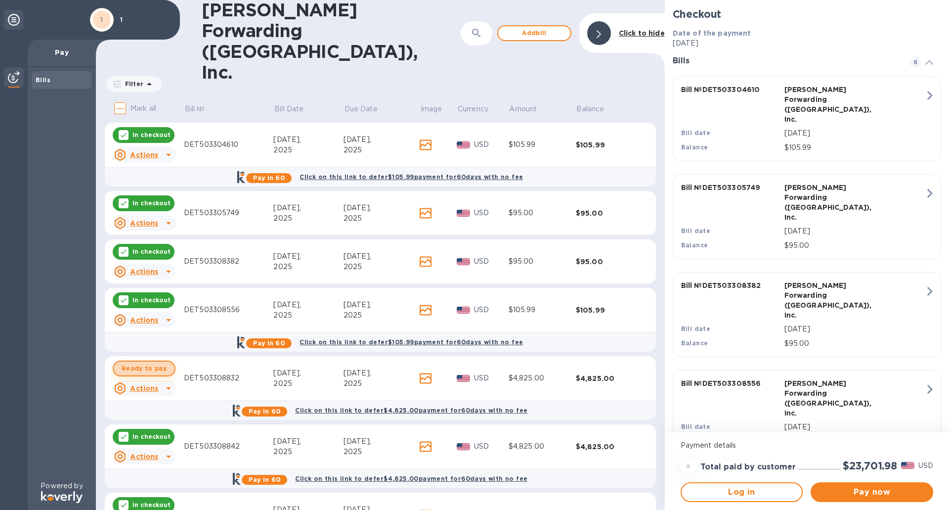
click at [154, 362] on span "Ready to pay" at bounding box center [144, 368] width 45 height 12
checkbox input "true"
click at [869, 491] on span "Pay now" at bounding box center [872, 492] width 107 height 12
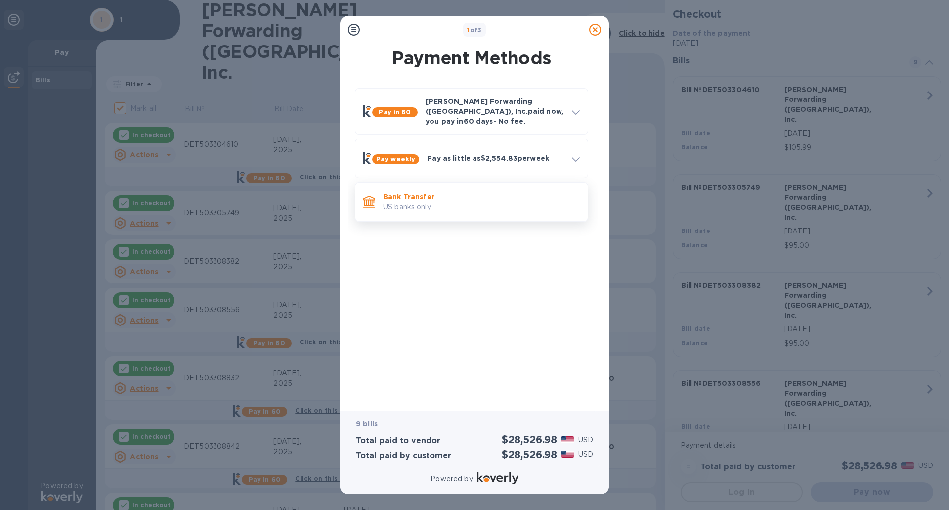
click at [418, 202] on p "US banks only." at bounding box center [481, 207] width 197 height 10
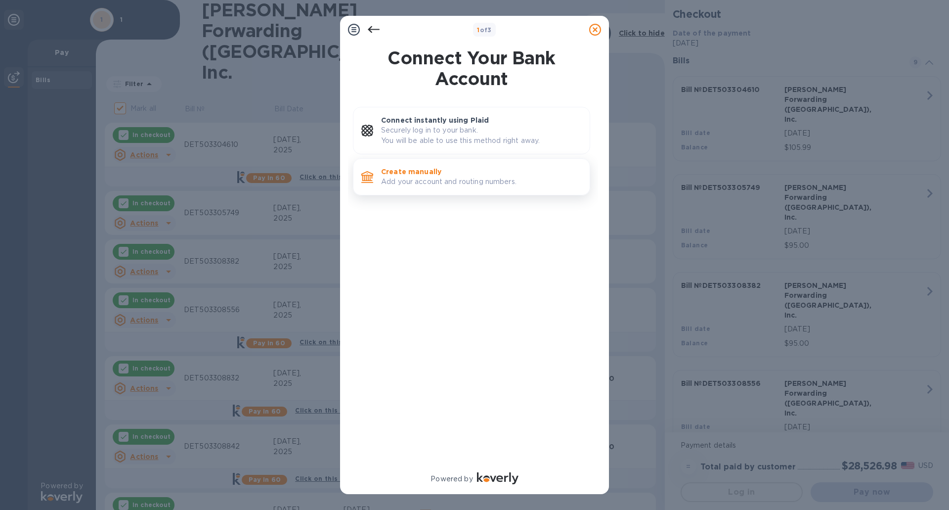
click at [424, 179] on p "Add your account and routing numbers." at bounding box center [481, 182] width 201 height 10
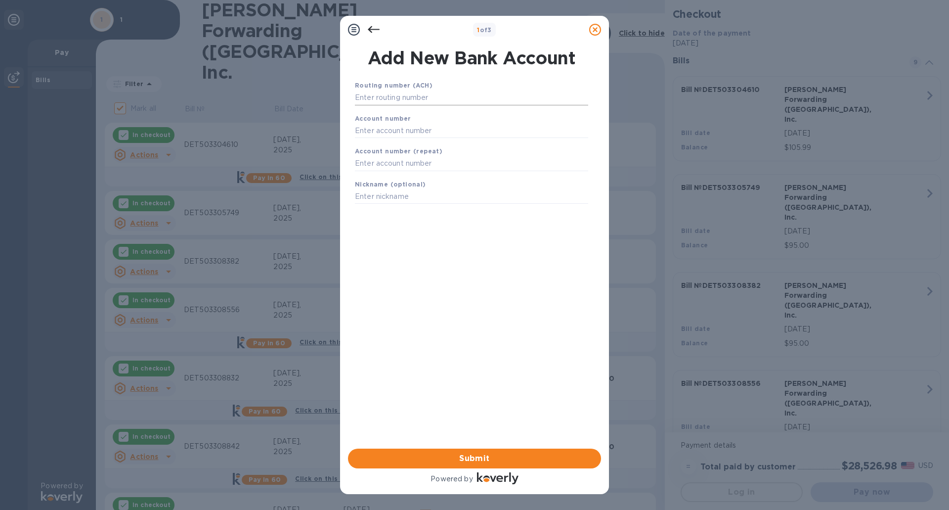
click at [417, 95] on input "text" at bounding box center [471, 97] width 233 height 15
type input "072414064"
click at [425, 145] on input "text" at bounding box center [471, 142] width 233 height 15
type input "80115017"
click at [426, 177] on input "text" at bounding box center [471, 176] width 233 height 15
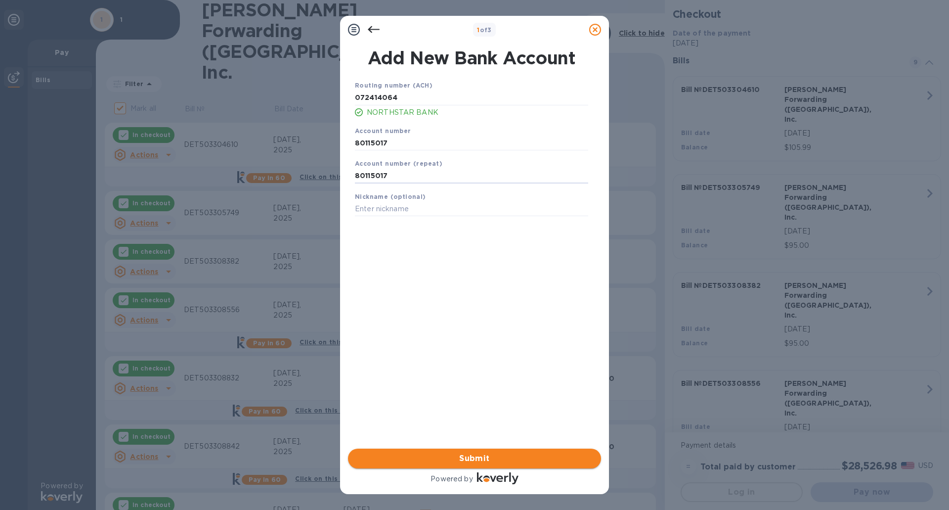
type input "80115017"
click at [497, 459] on span "Submit" at bounding box center [474, 458] width 237 height 12
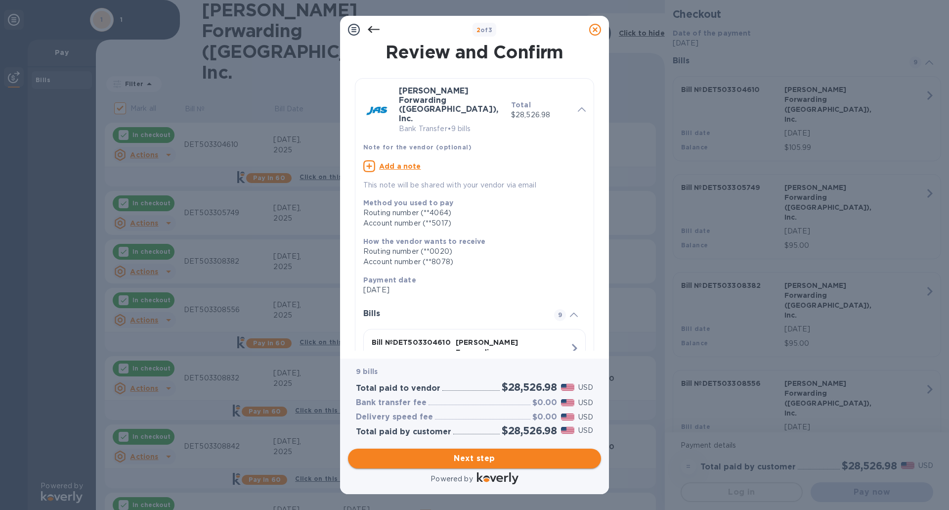
click at [477, 457] on span "Next step" at bounding box center [474, 458] width 237 height 12
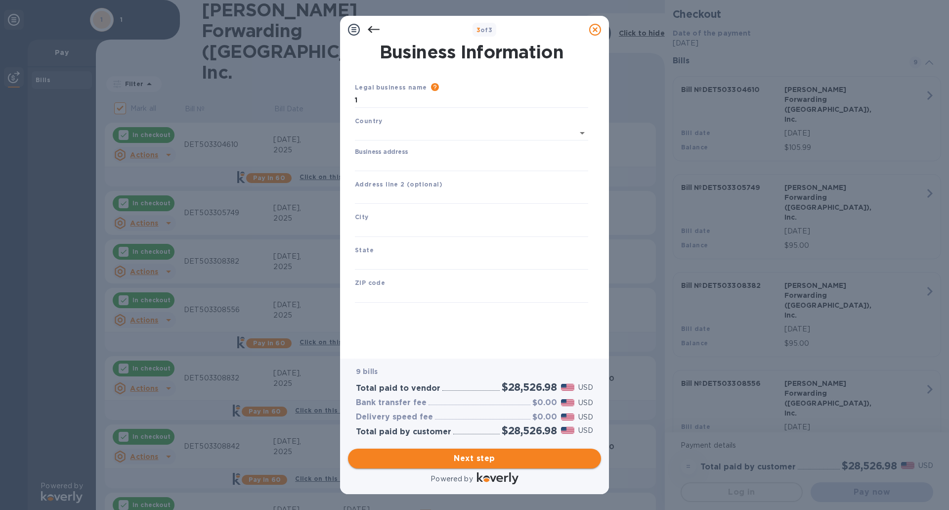
type input "[GEOGRAPHIC_DATA]"
click at [417, 161] on input "Business address" at bounding box center [471, 161] width 233 height 15
type input "[STREET_ADDRESS]"
type input "[GEOGRAPHIC_DATA]"
type input "MI"
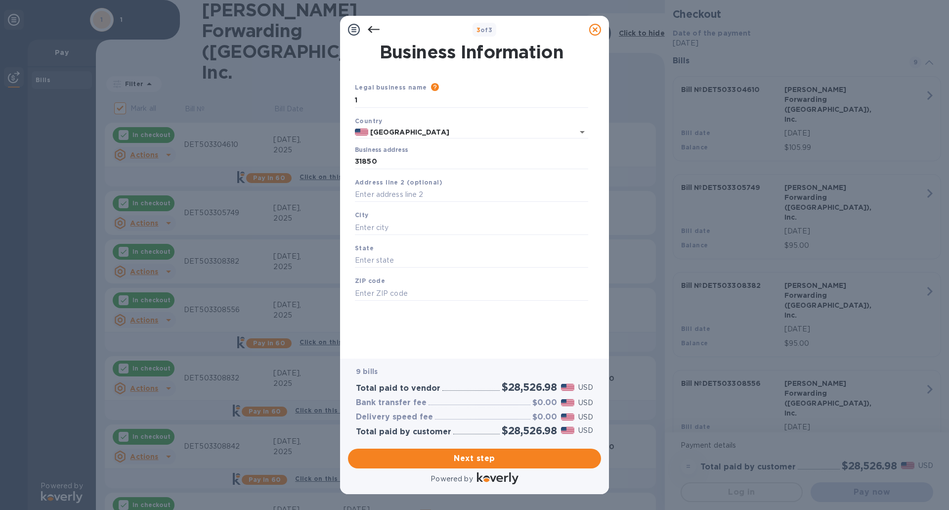
type input "48334"
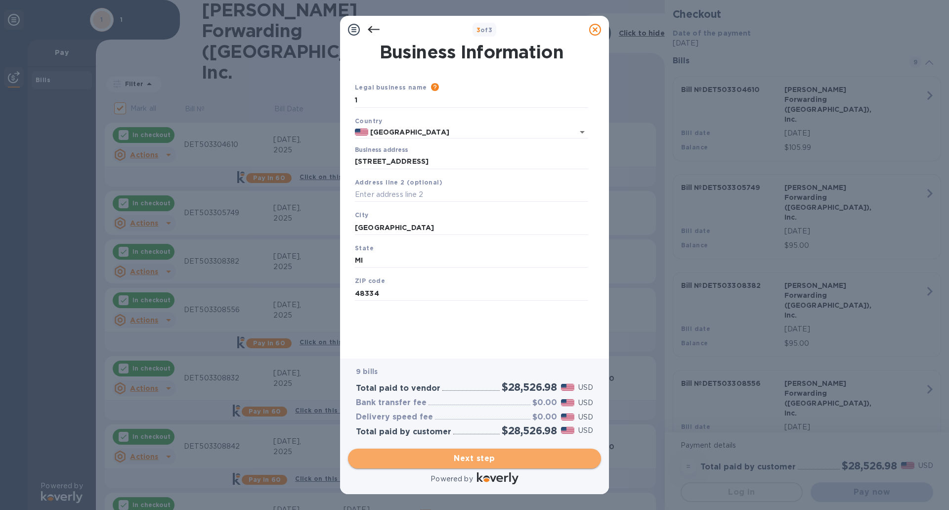
click at [488, 459] on span "Next step" at bounding box center [474, 458] width 237 height 12
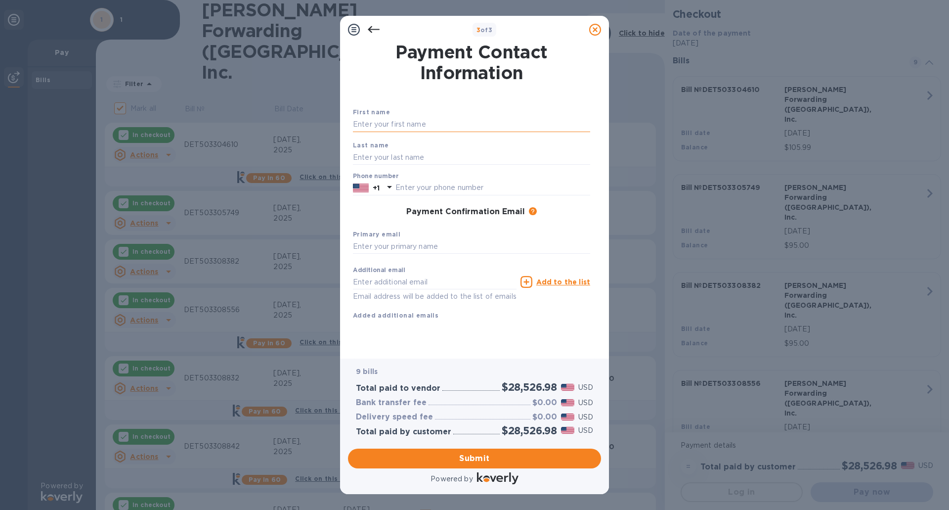
click at [394, 126] on input "text" at bounding box center [471, 124] width 237 height 15
type input "[PERSON_NAME]"
click at [393, 159] on input "text" at bounding box center [471, 157] width 237 height 15
type input "[PERSON_NAME]"
click at [421, 187] on input "text" at bounding box center [493, 187] width 195 height 15
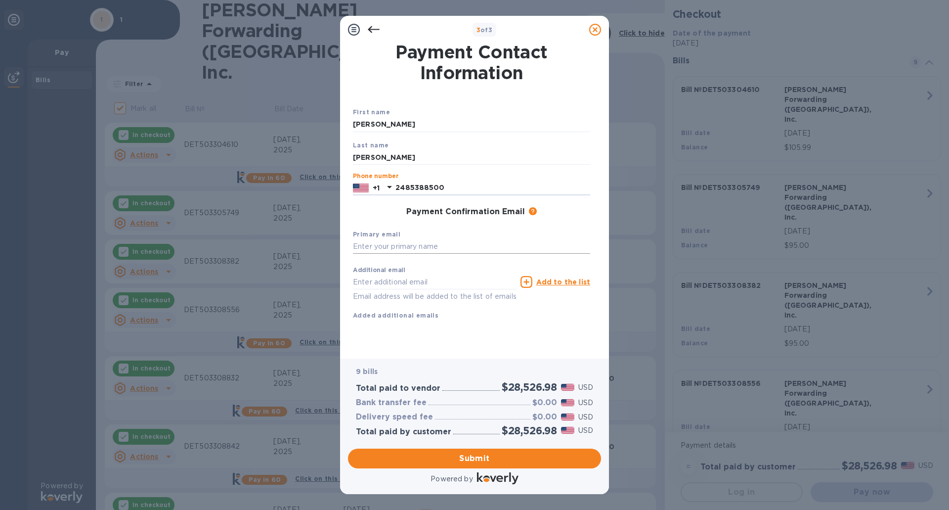
type input "2485388500"
click at [416, 250] on input "text" at bounding box center [471, 246] width 237 height 15
type input "[EMAIL_ADDRESS][DOMAIN_NAME]"
click at [408, 285] on input "text" at bounding box center [435, 281] width 164 height 15
click at [480, 458] on span "Submit" at bounding box center [474, 458] width 237 height 12
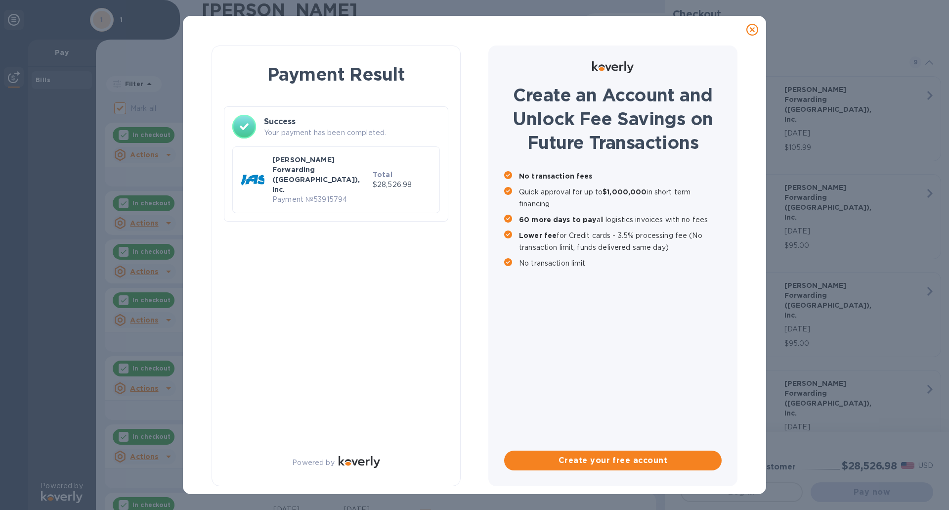
checkbox input "false"
